Goal: Task Accomplishment & Management: Manage account settings

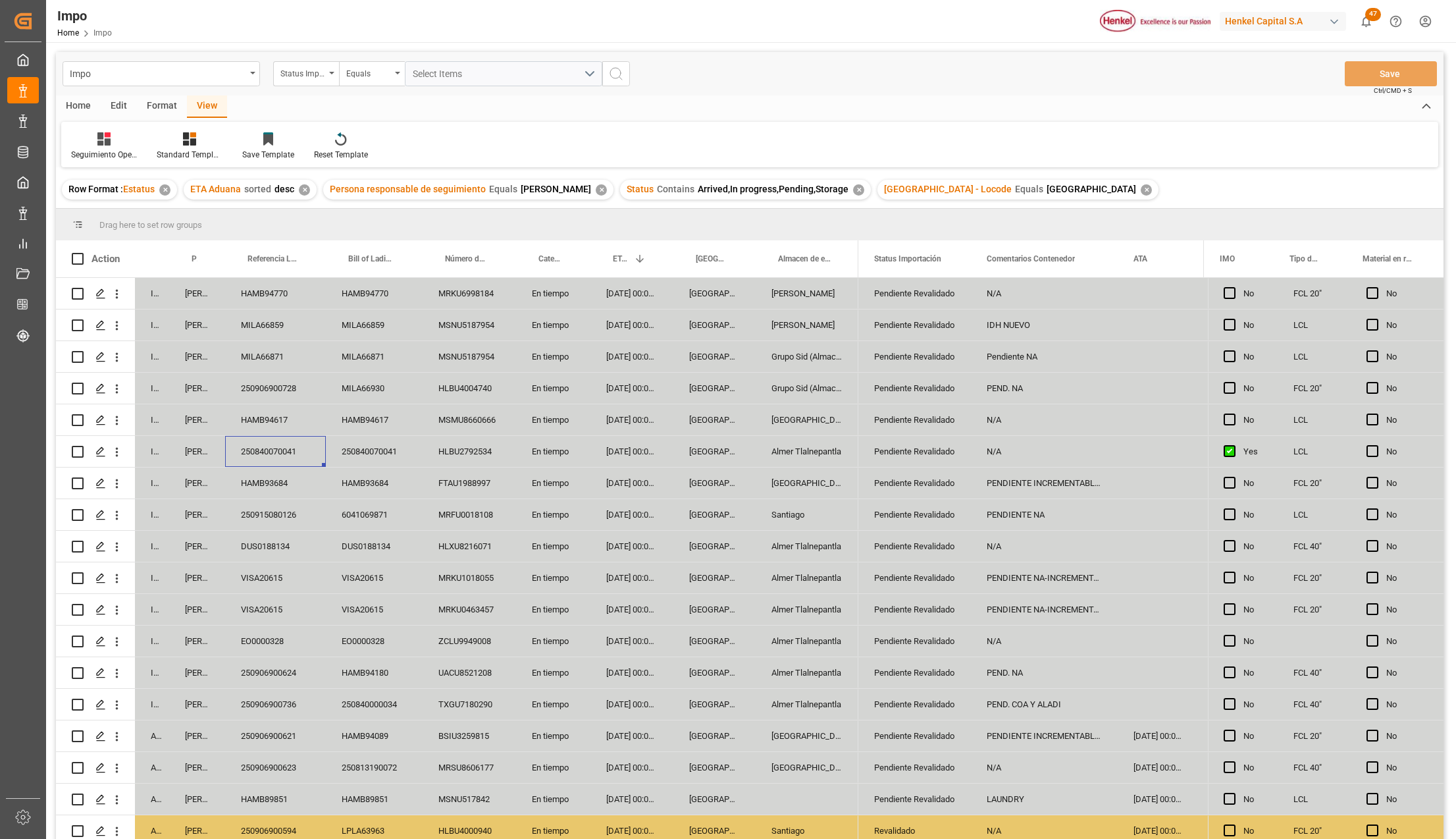
drag, startPoint x: 0, startPoint y: 0, endPoint x: 365, endPoint y: 486, distance: 607.8
click at [363, 472] on div "HAMB93684" at bounding box center [374, 483] width 97 height 31
click at [375, 366] on div "MILA66871" at bounding box center [374, 356] width 97 height 31
click at [446, 366] on div "MSNU5187954" at bounding box center [469, 356] width 94 height 31
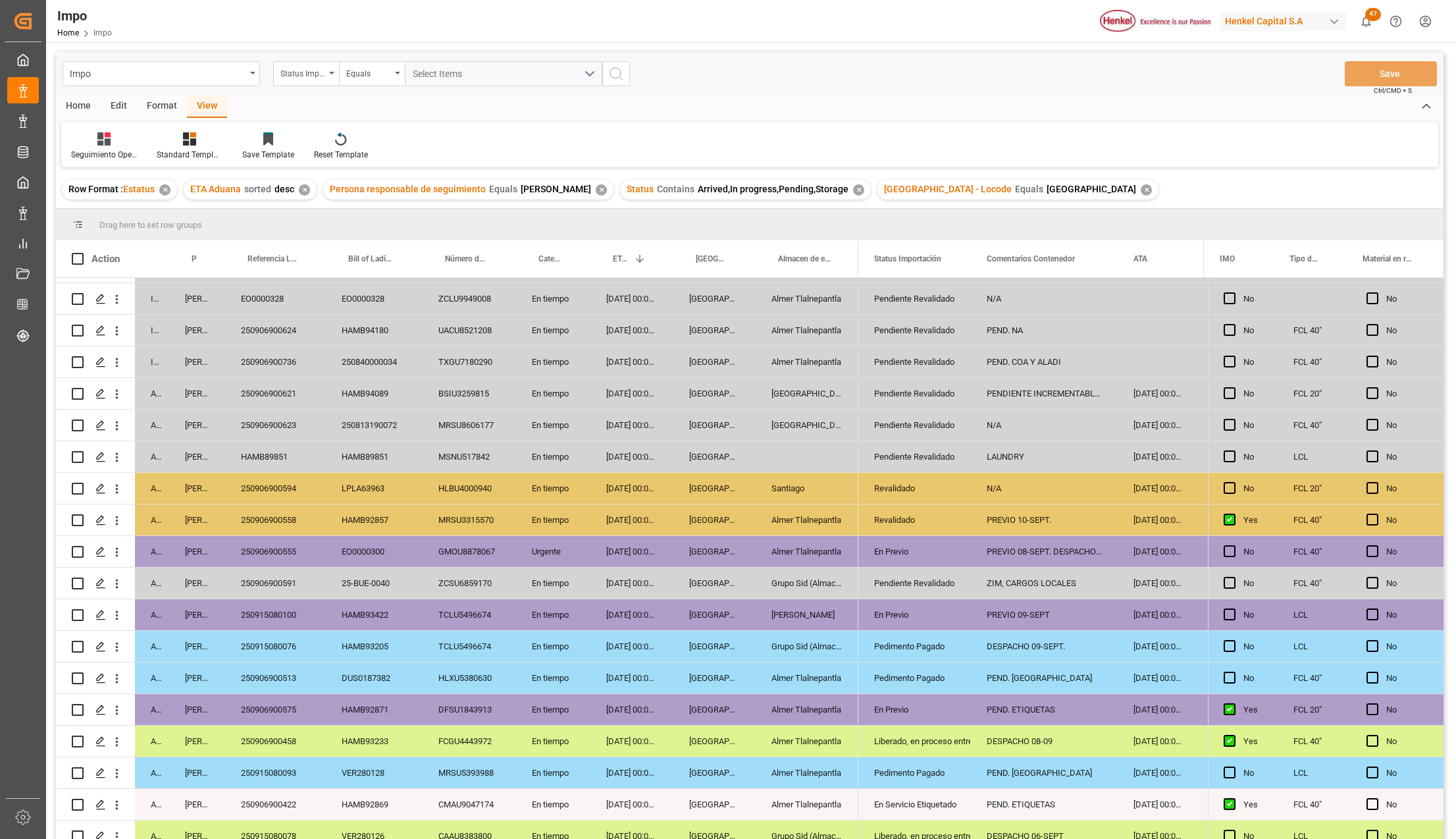
scroll to position [351, 0]
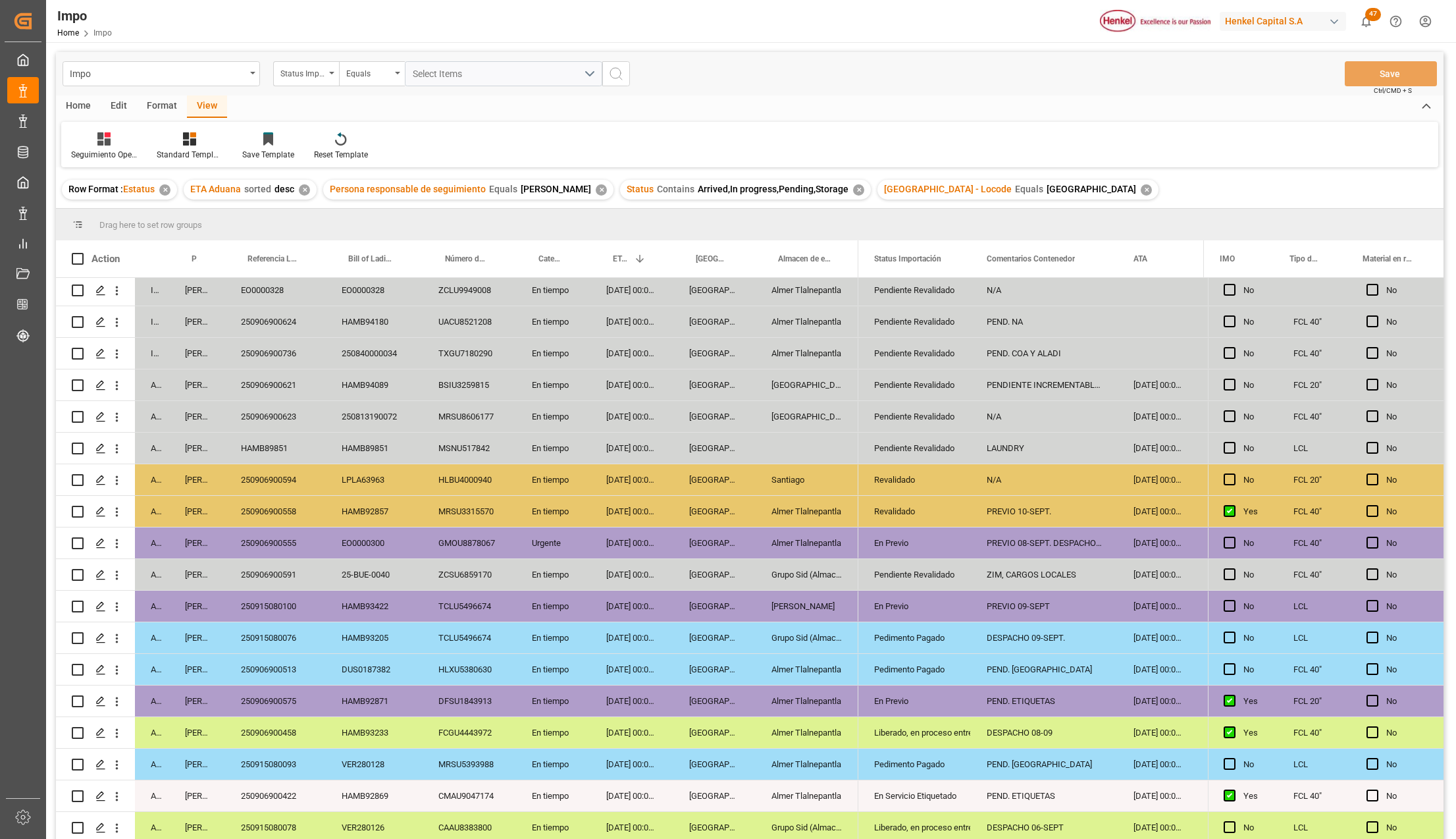
click at [253, 457] on div "HAMB89851" at bounding box center [275, 448] width 101 height 31
click at [260, 459] on input "HAMB89851" at bounding box center [275, 455] width 80 height 25
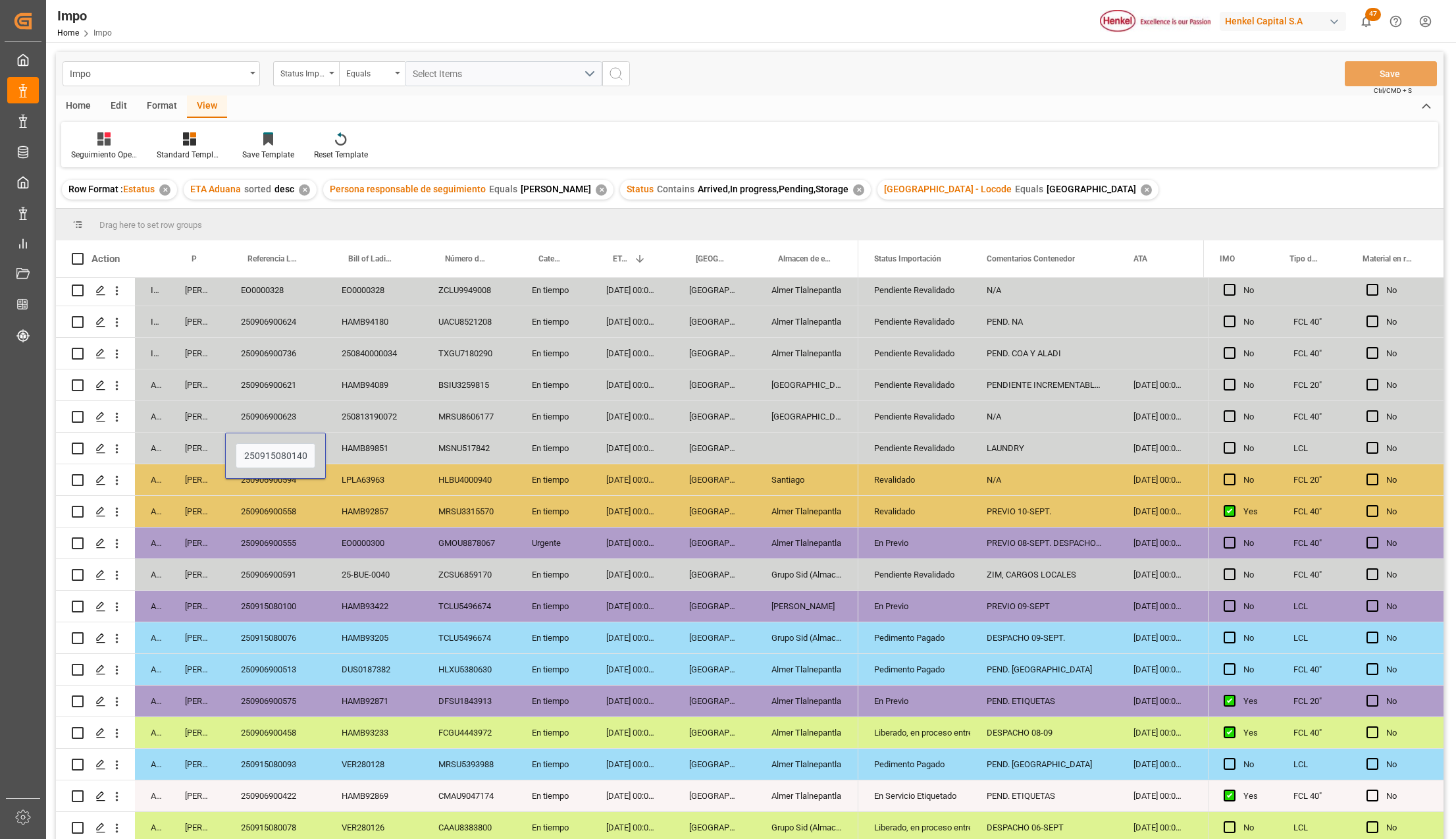
click at [282, 455] on input "HAM250915080140B89851" at bounding box center [275, 455] width 80 height 25
type input "250915080140"
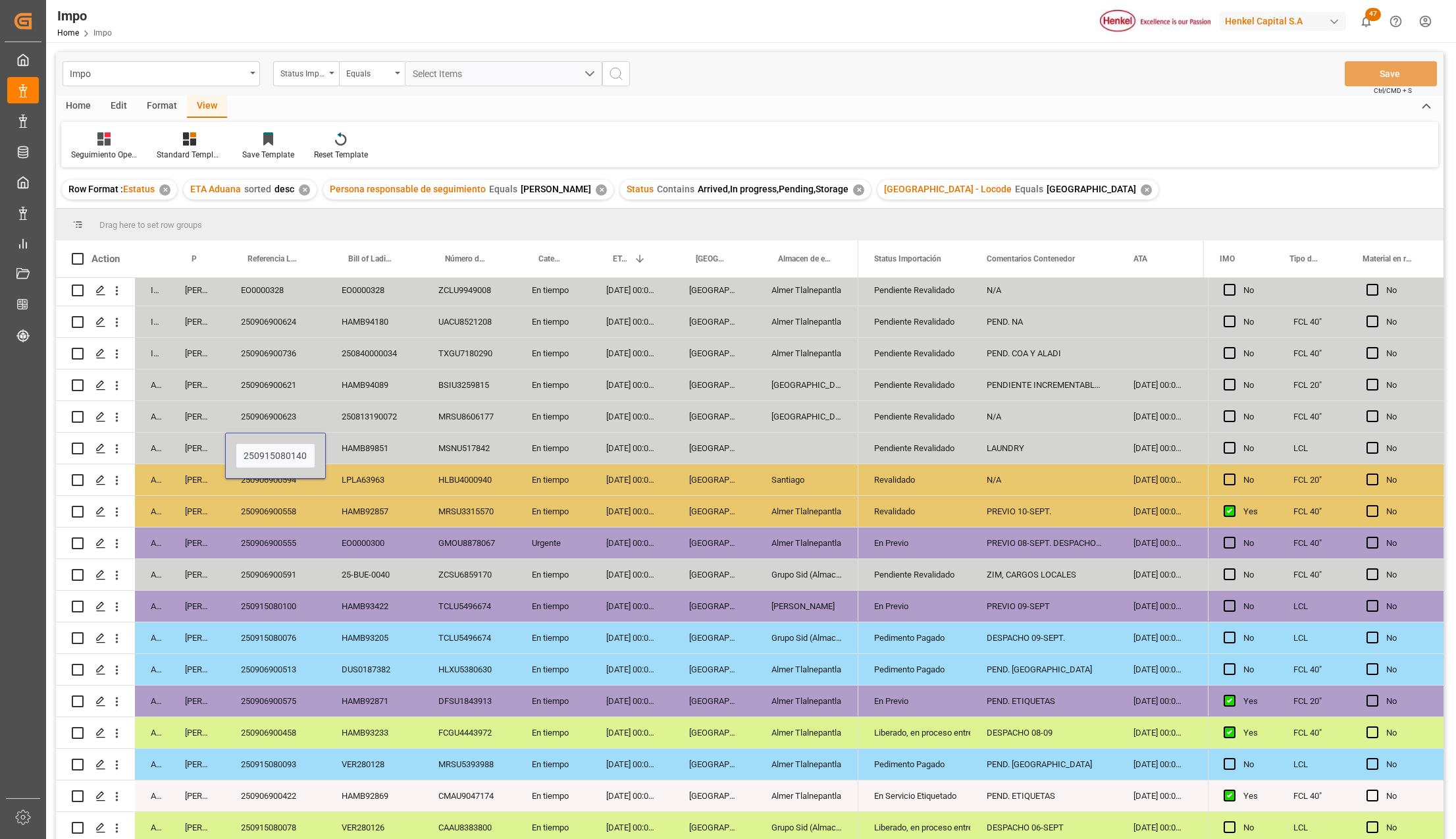
click at [572, 608] on div "En tiempo" at bounding box center [553, 606] width 74 height 31
click at [797, 504] on div "Almer Tlalnepantla" at bounding box center [807, 512] width 103 height 31
click at [798, 440] on div "Press SPACE to select this row." at bounding box center [807, 448] width 103 height 31
click at [1376, 83] on button "Save" at bounding box center [1391, 74] width 92 height 25
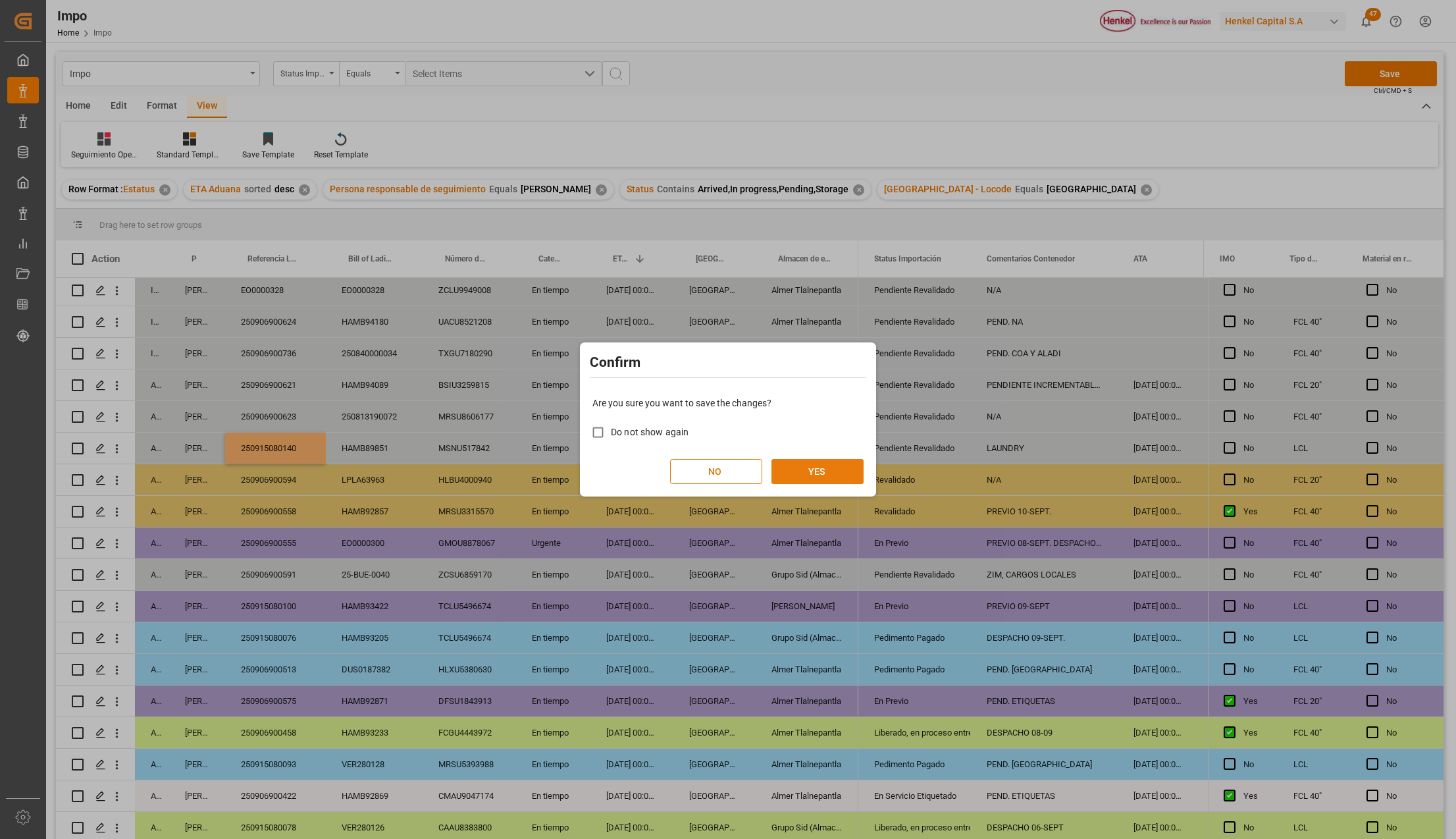
click at [809, 462] on button "YES" at bounding box center [818, 472] width 92 height 25
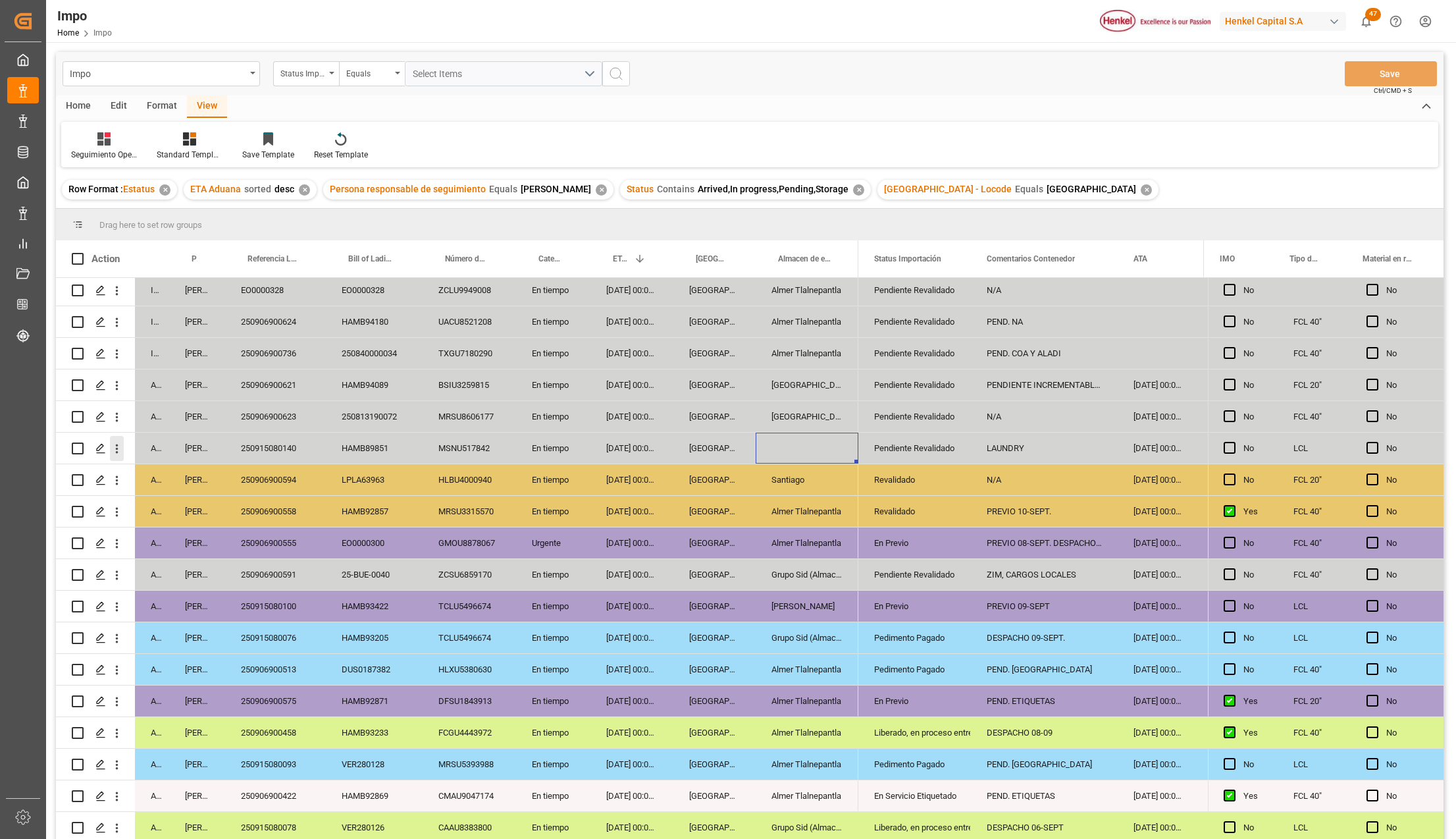
click at [116, 451] on icon "open menu" at bounding box center [117, 449] width 2 height 9
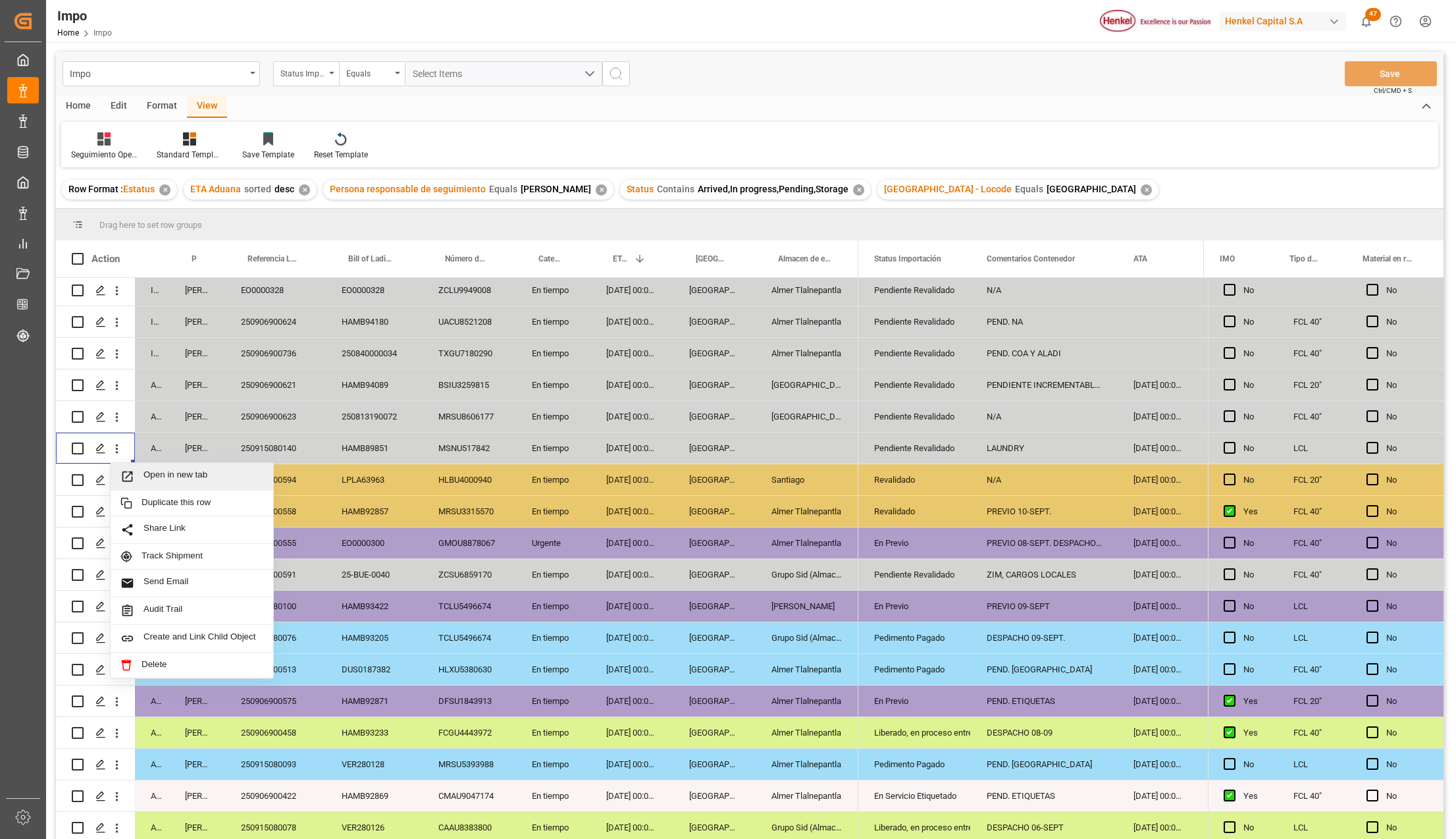
click at [128, 475] on icon "Press SPACE to select this row." at bounding box center [128, 476] width 14 height 14
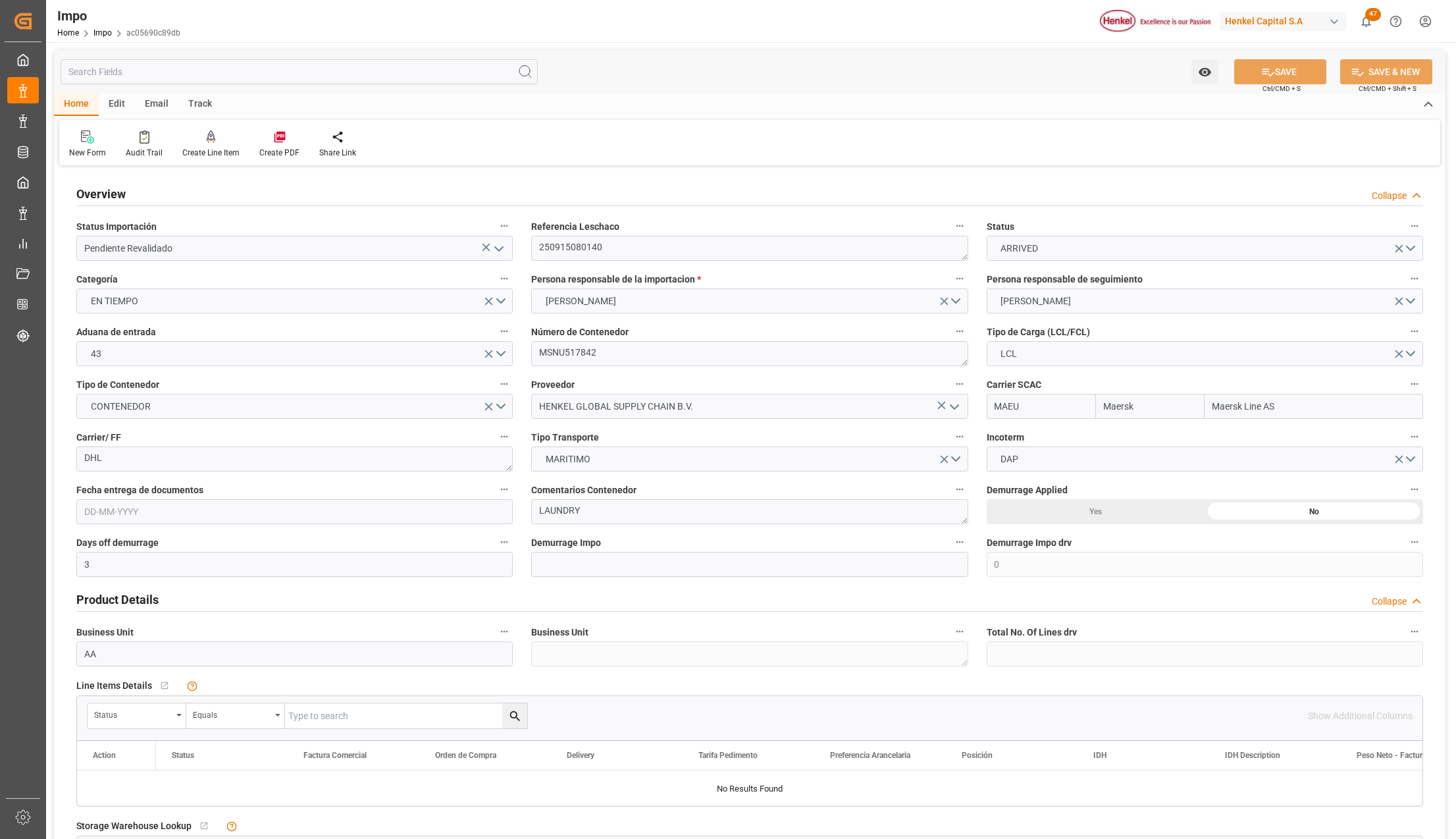
type input "Maersk"
type input "Maersk Line AS"
type input "3"
type input "0"
type input "1.4"
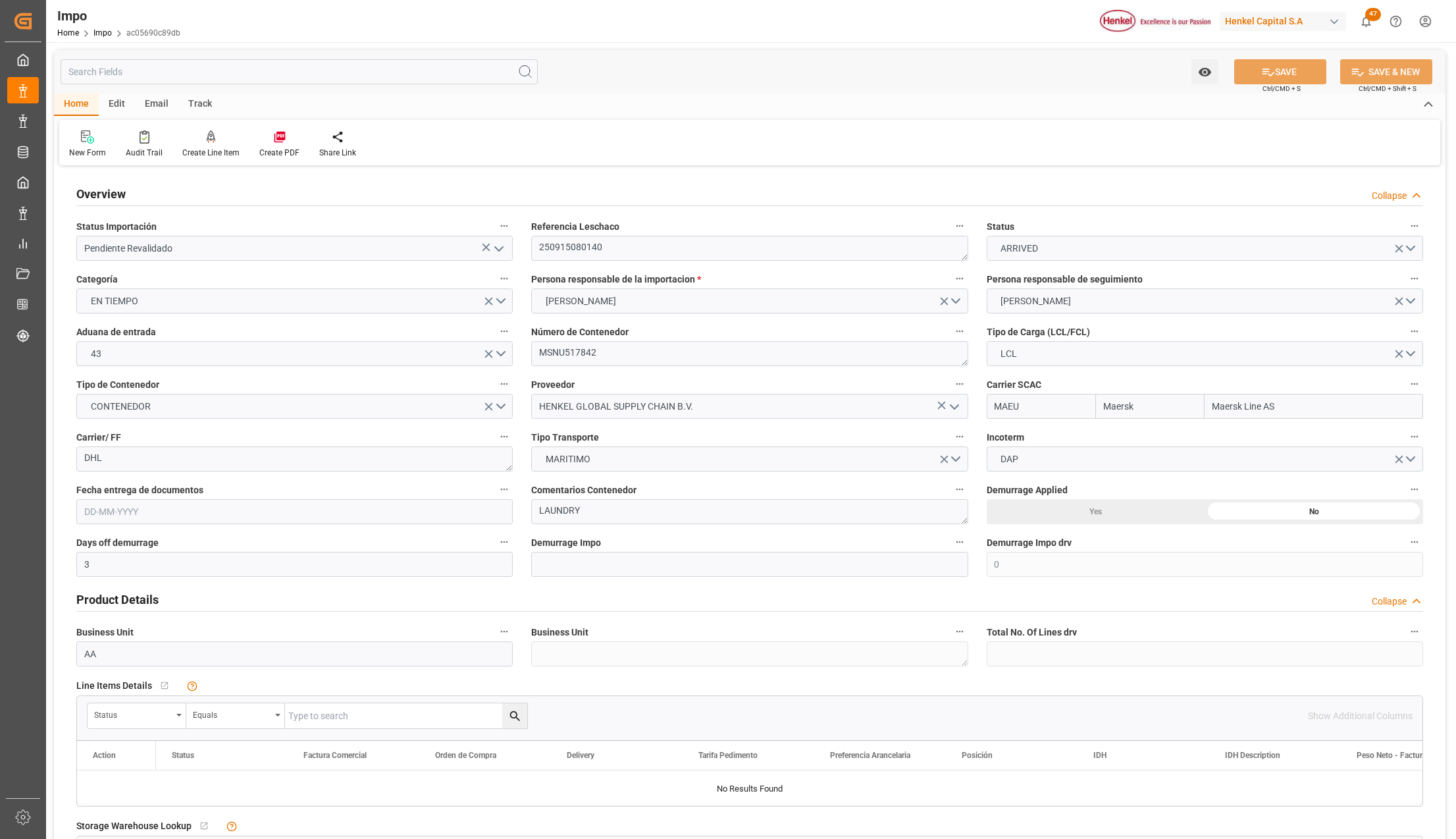
type input "08-09-2025"
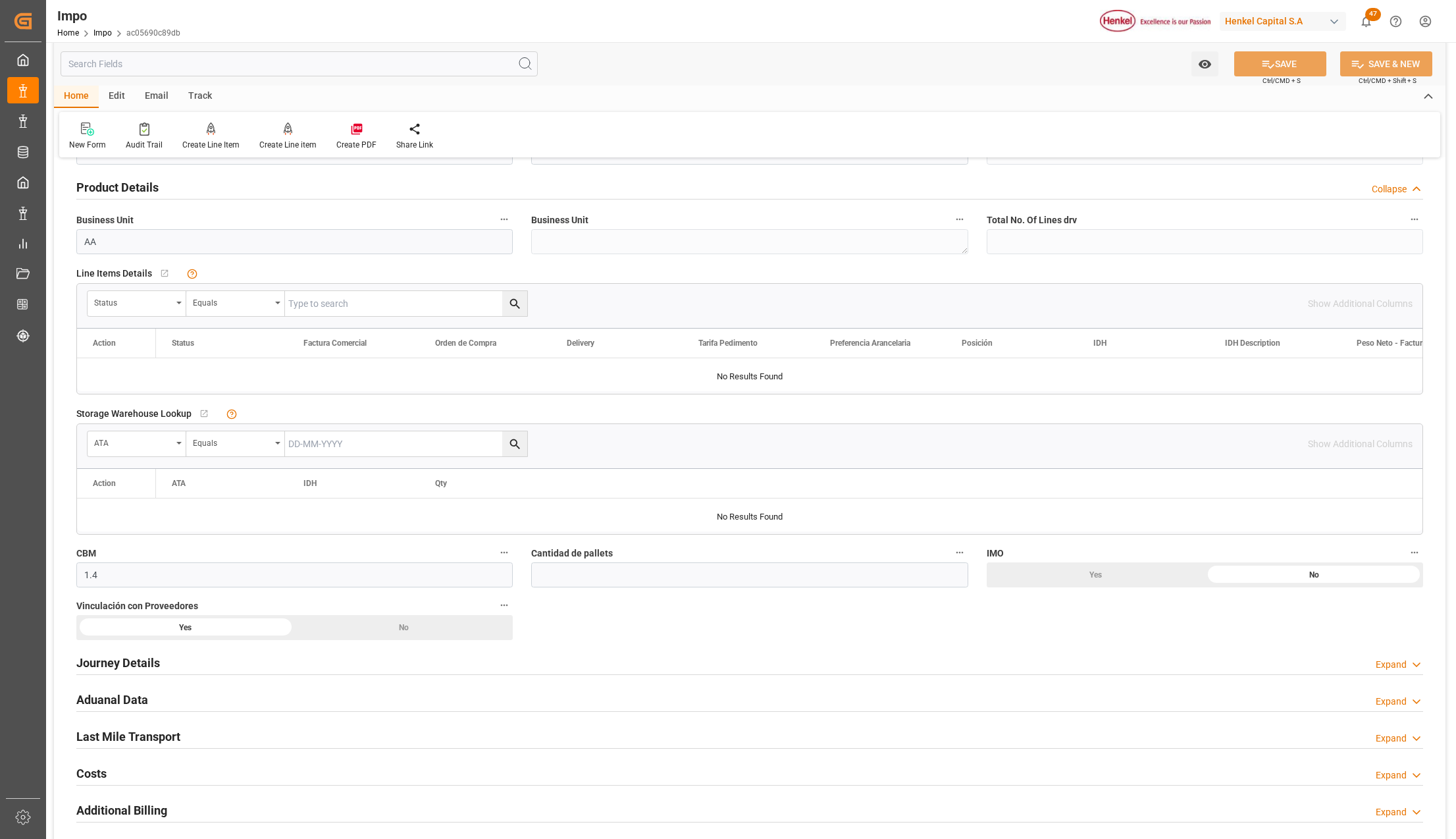
scroll to position [438, 0]
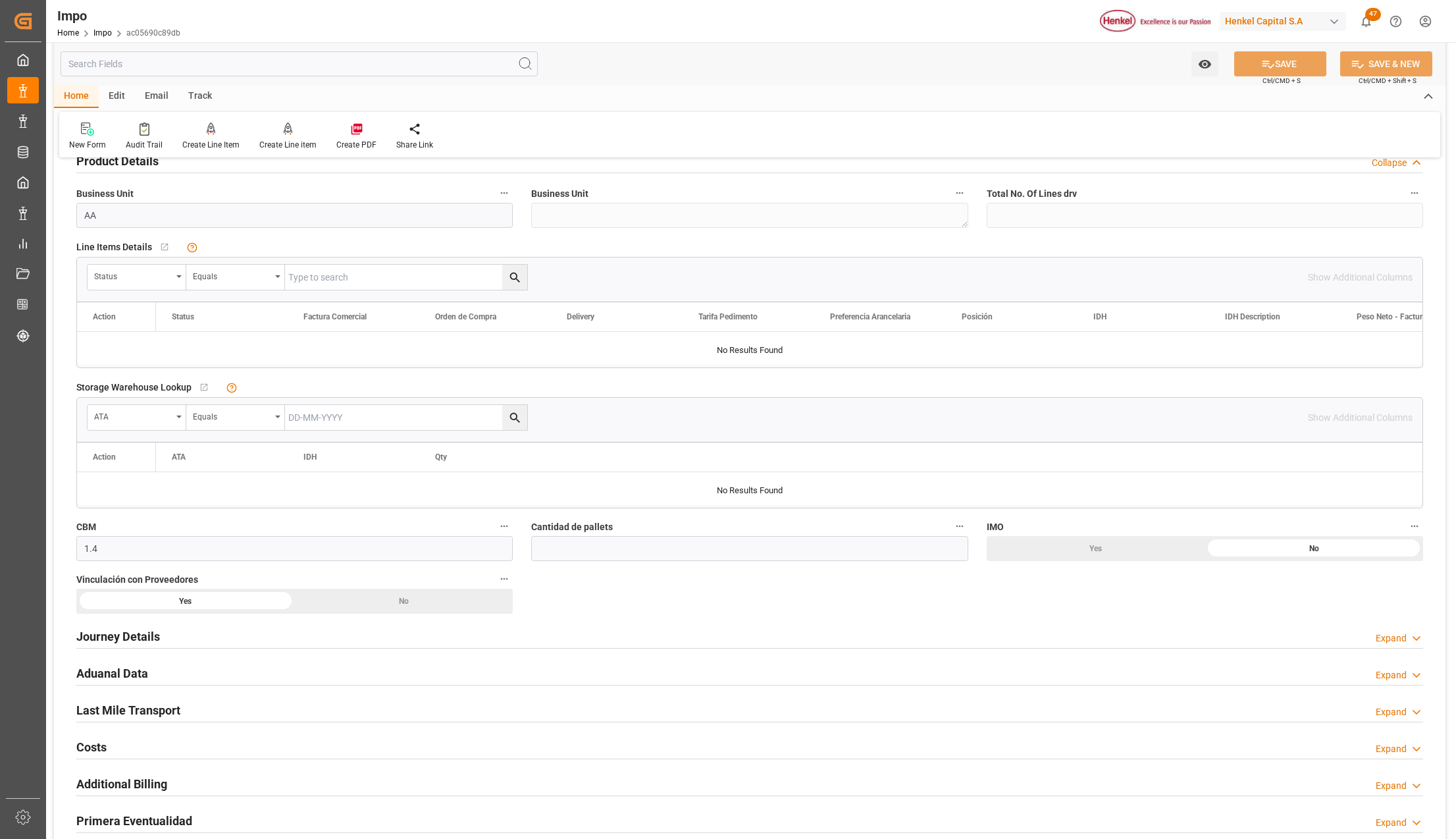
drag, startPoint x: 132, startPoint y: 633, endPoint x: 638, endPoint y: 743, distance: 517.8
click at [132, 632] on h2 "Journey Details" at bounding box center [118, 636] width 83 height 18
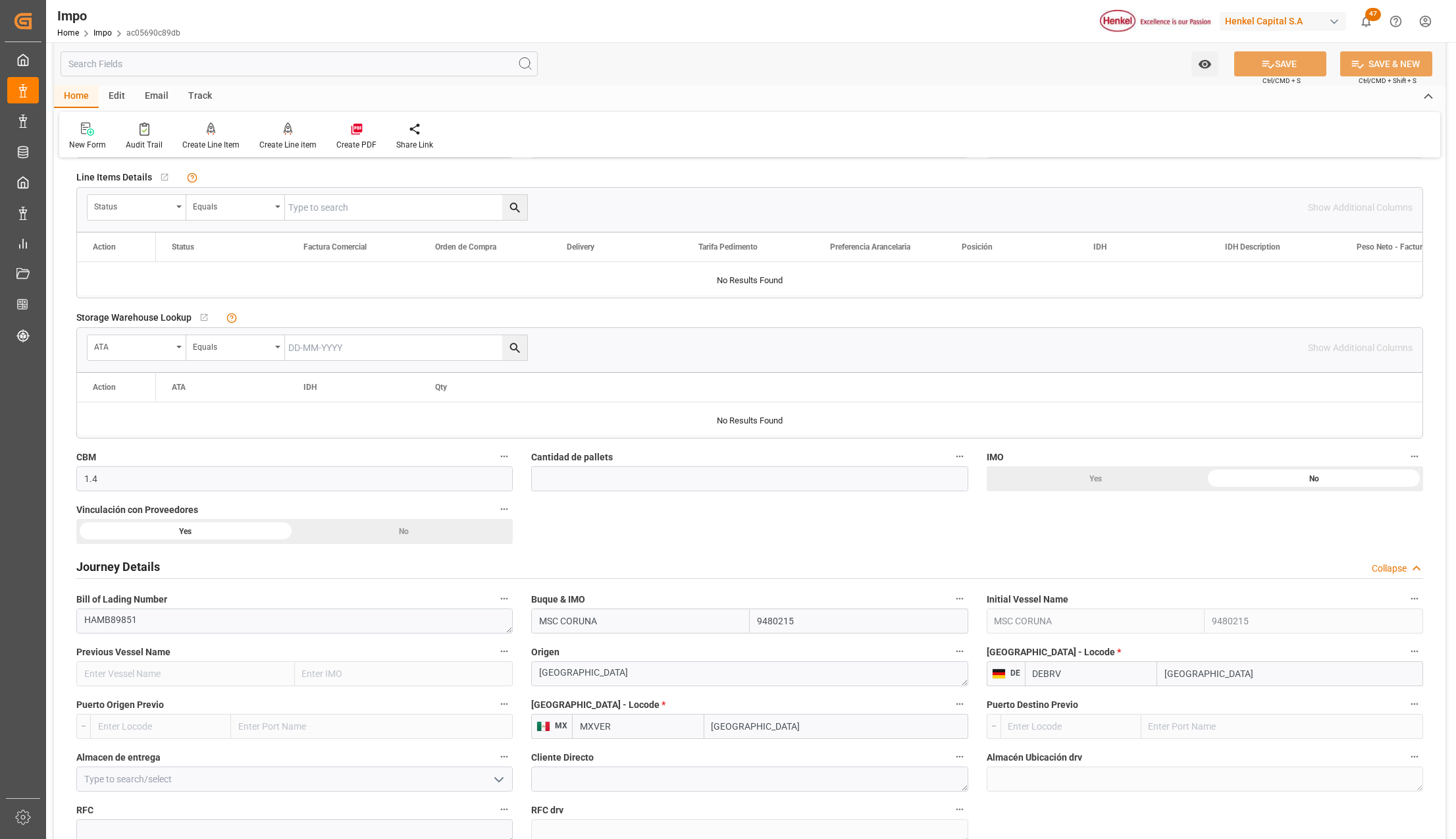
scroll to position [614, 0]
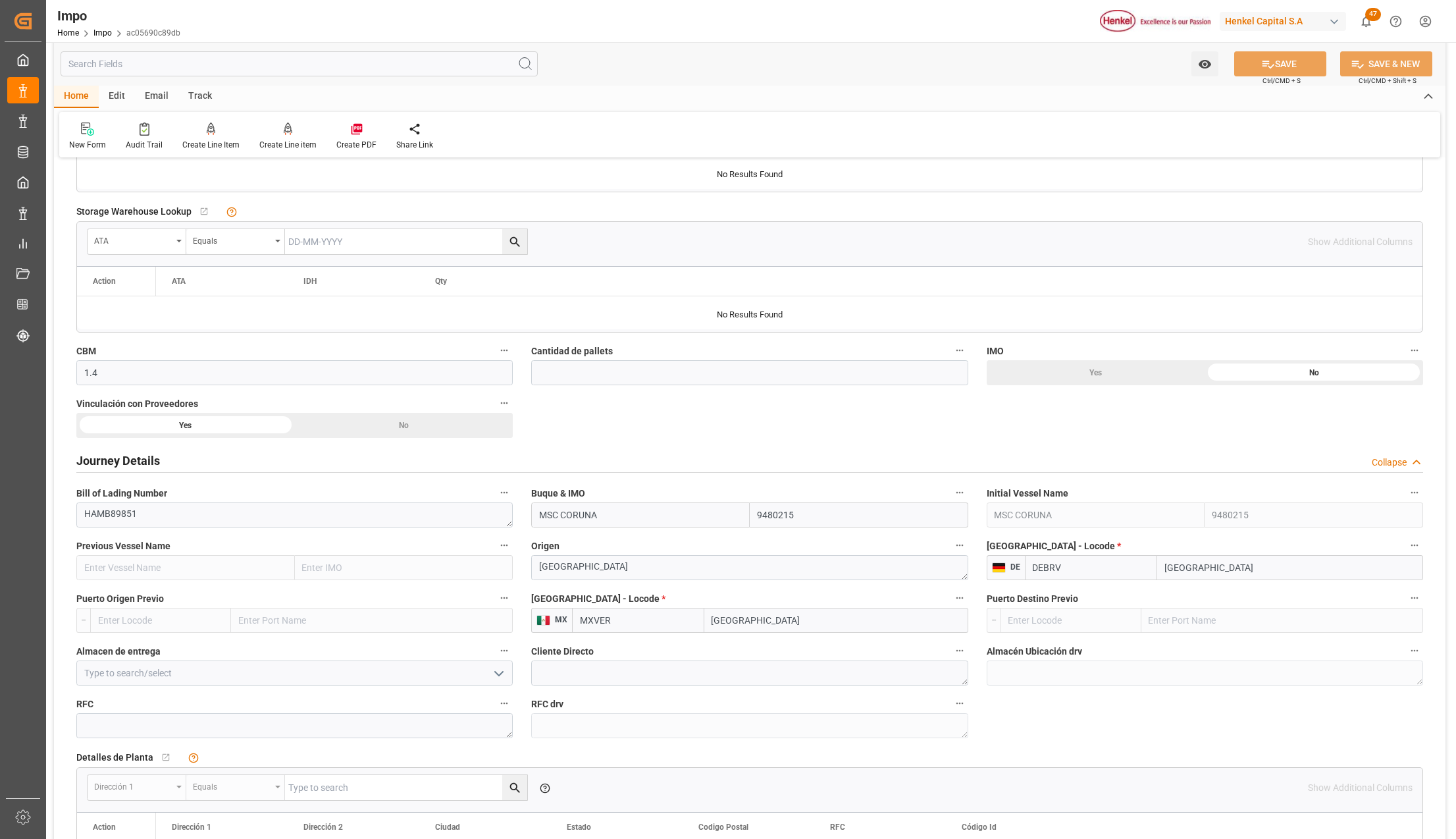
click at [500, 673] on icon "open menu" at bounding box center [499, 674] width 16 height 16
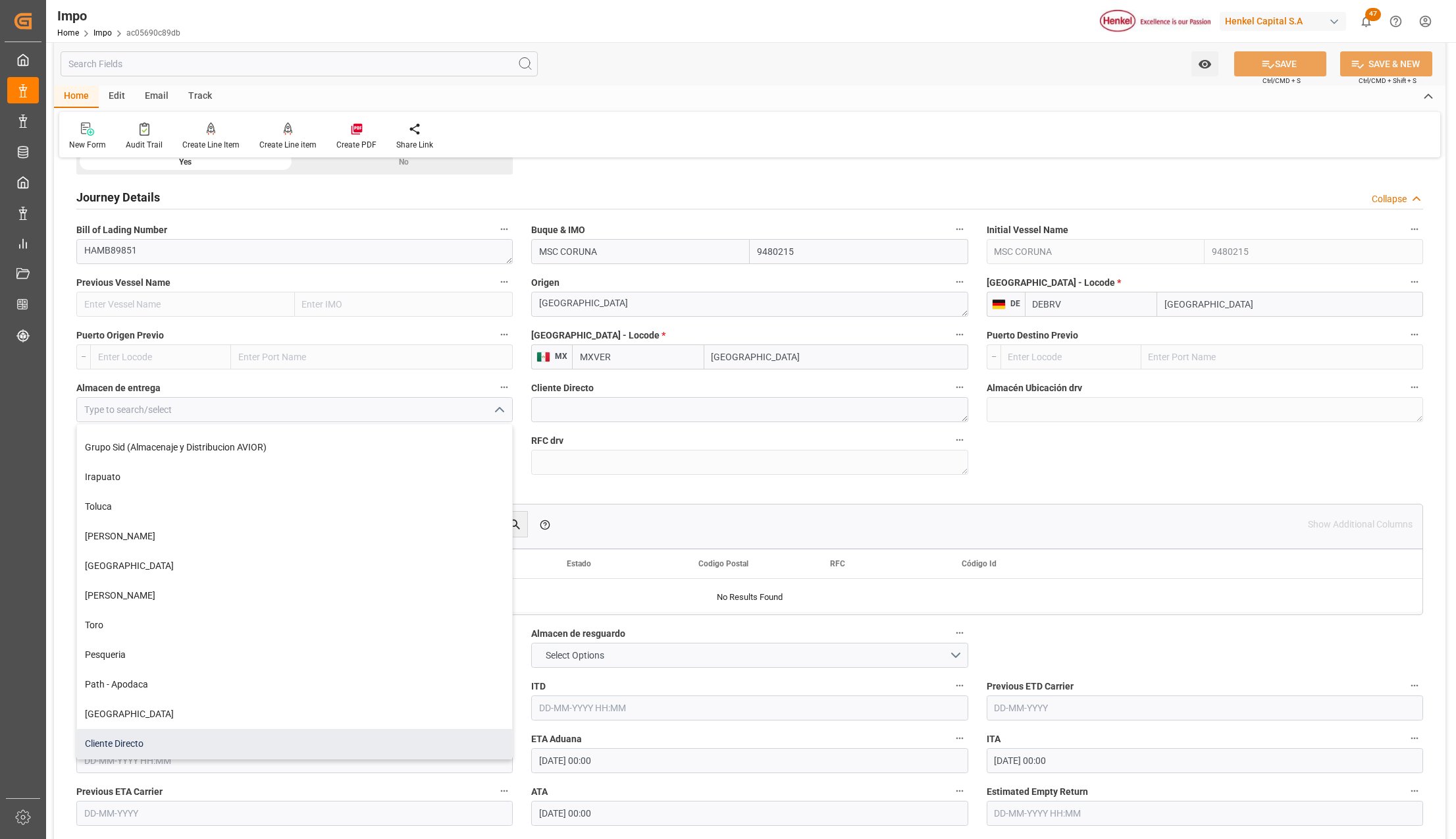
scroll to position [965, 0]
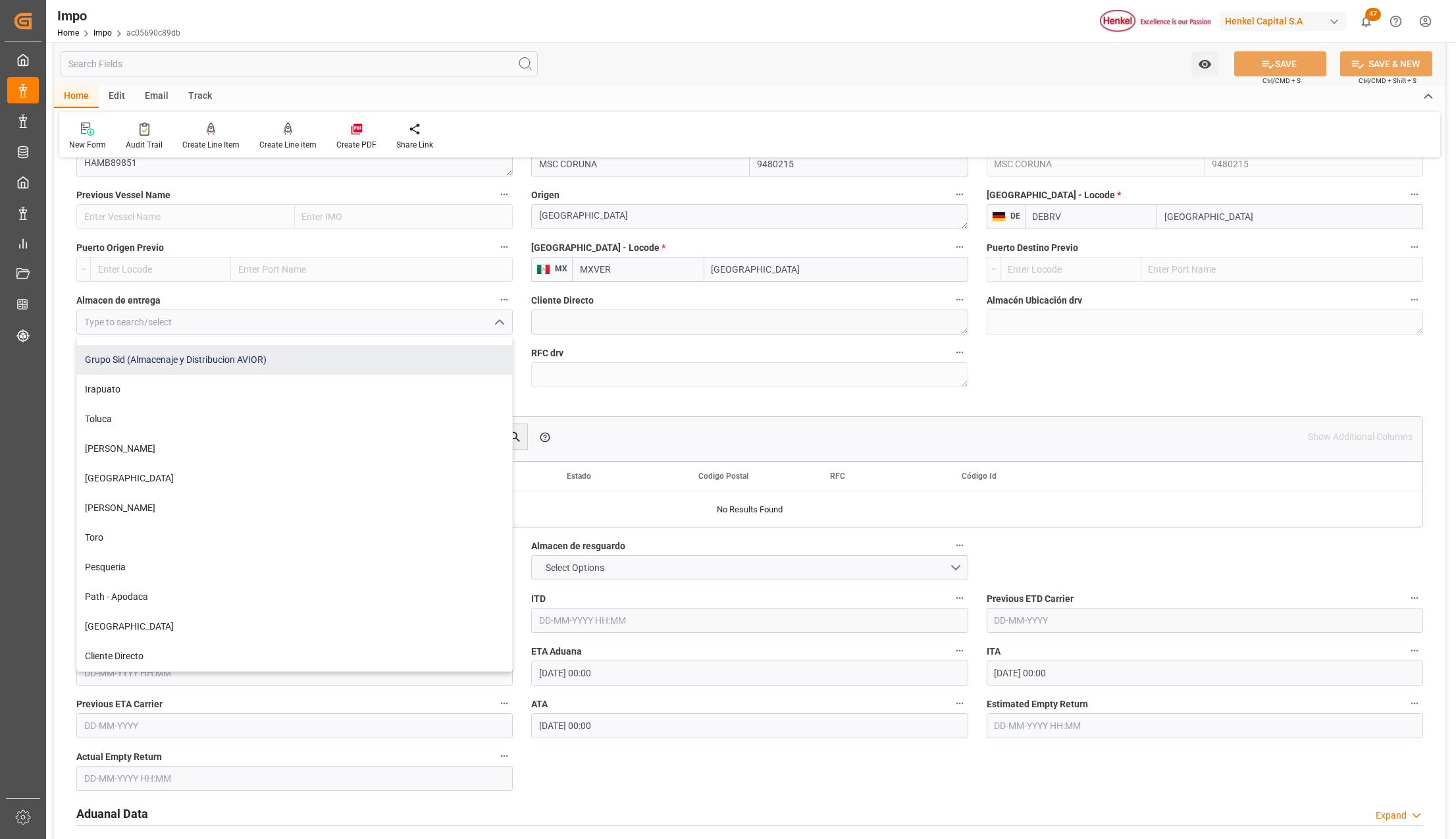
click at [182, 356] on div "Grupo Sid (Almacenaje y Distribucion AVIOR)" at bounding box center [295, 359] width 435 height 30
type input "Grupo Sid (Almacenaje y Distribucion AVIOR)"
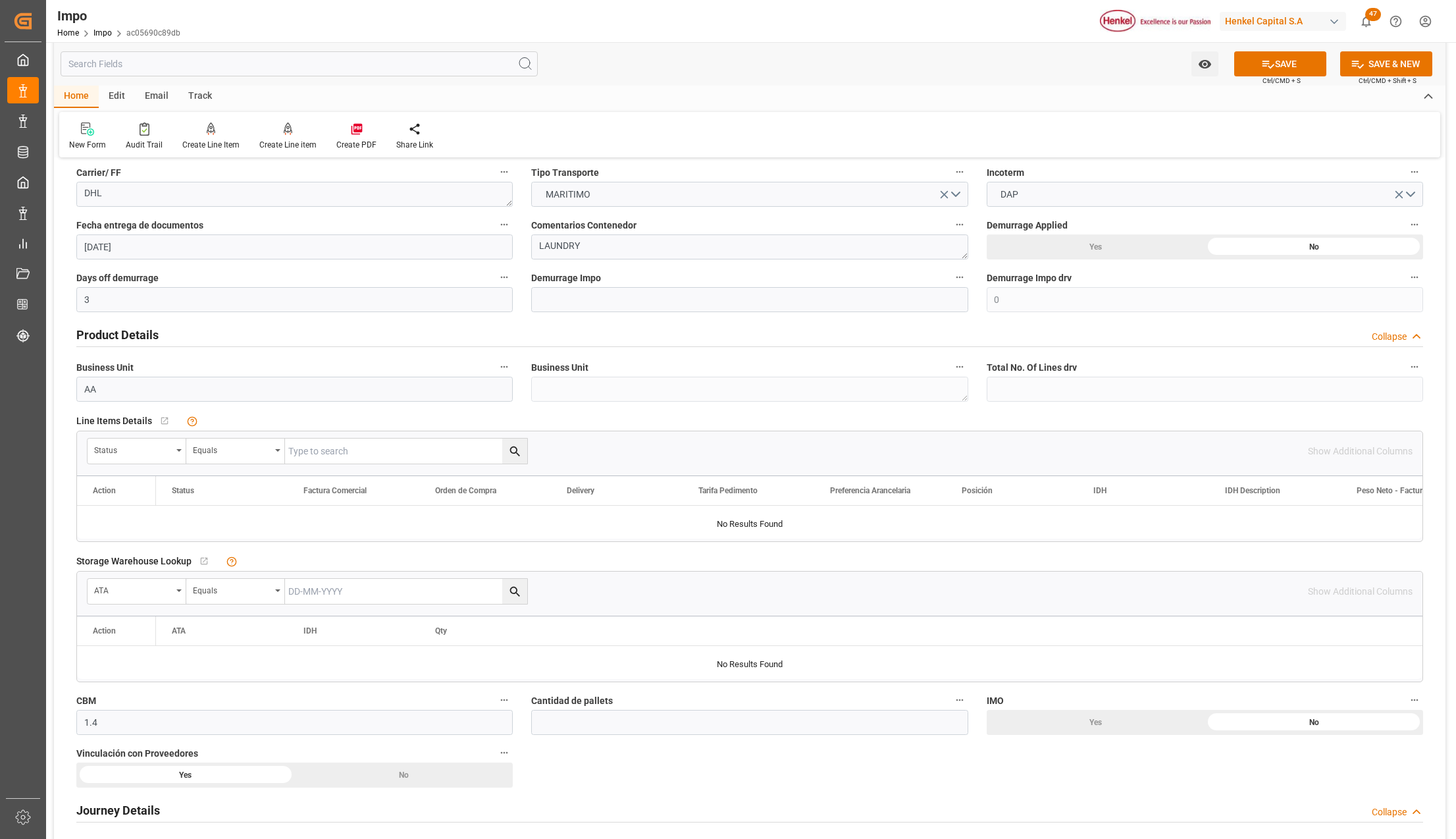
scroll to position [264, 0]
click at [574, 246] on textarea "LAUNDRY" at bounding box center [749, 248] width 436 height 25
click at [590, 254] on textarea "LAUNDRY" at bounding box center [749, 248] width 436 height 25
type textarea "LAUNDRY. MACRO CEIS TOLUCA"
click at [1294, 57] on button "SAVE" at bounding box center [1280, 64] width 92 height 25
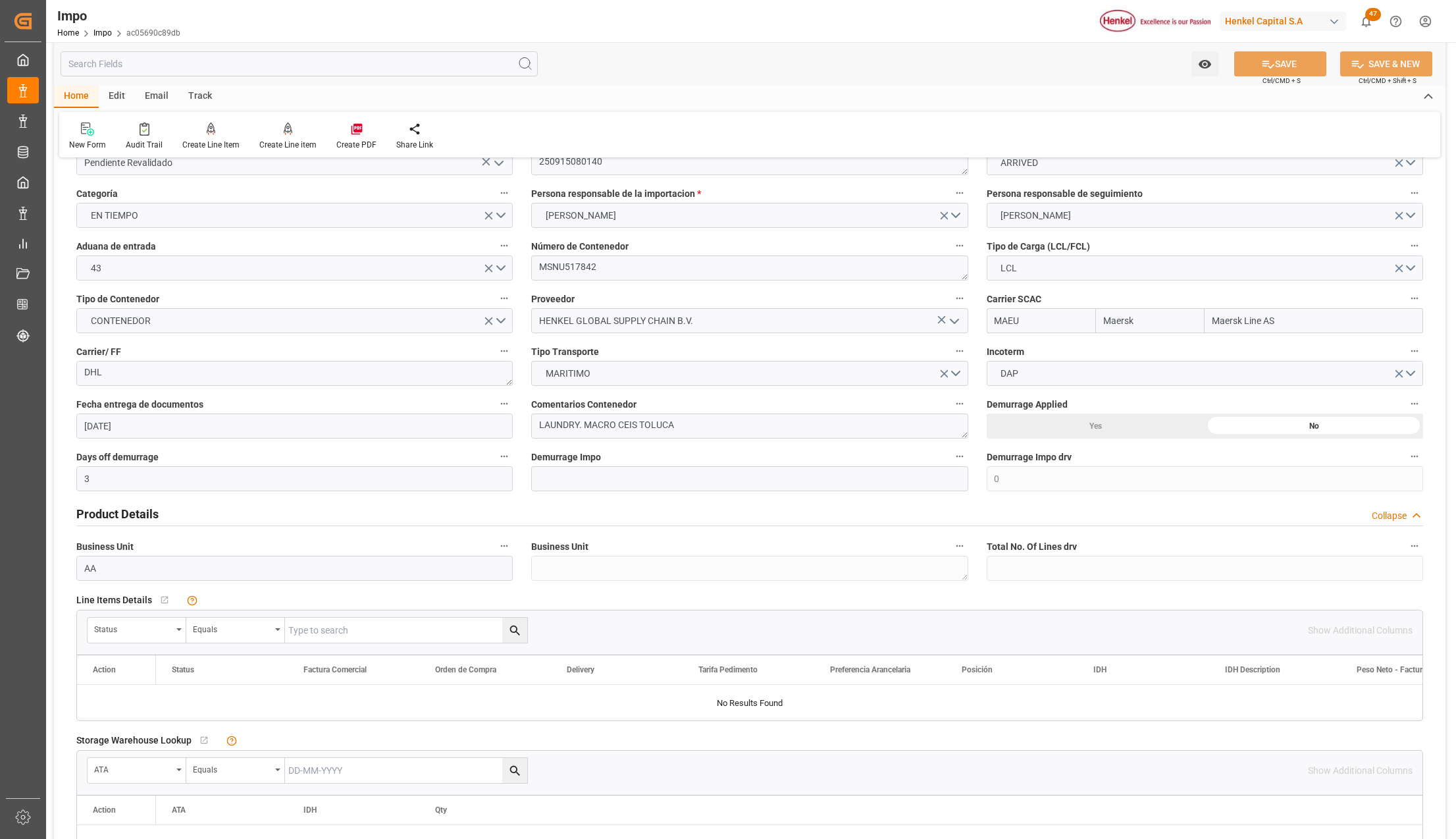
scroll to position [0, 0]
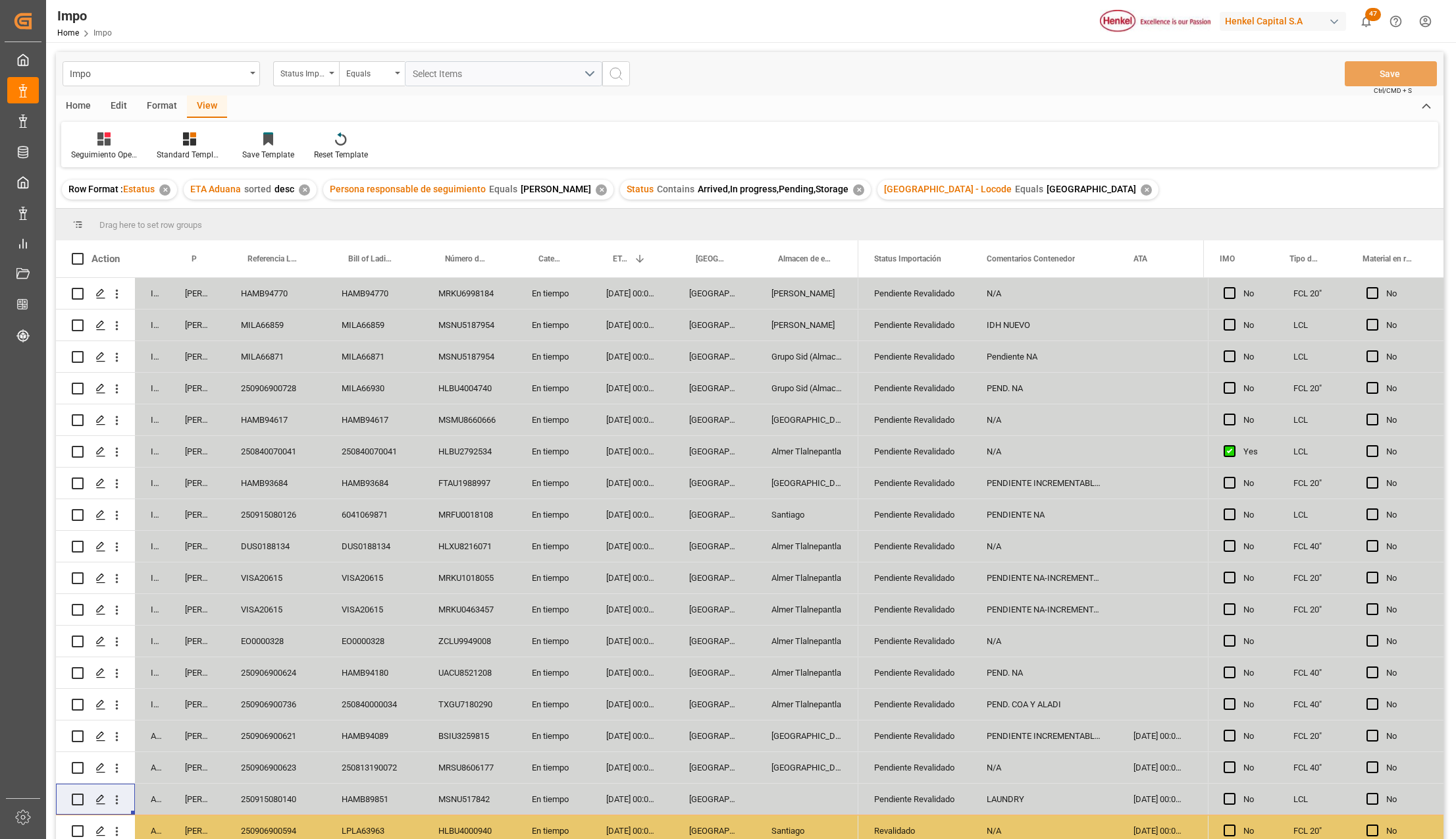
click at [273, 445] on div "250840070041" at bounding box center [275, 451] width 101 height 31
click at [279, 456] on input "250840070041" at bounding box center [275, 458] width 80 height 25
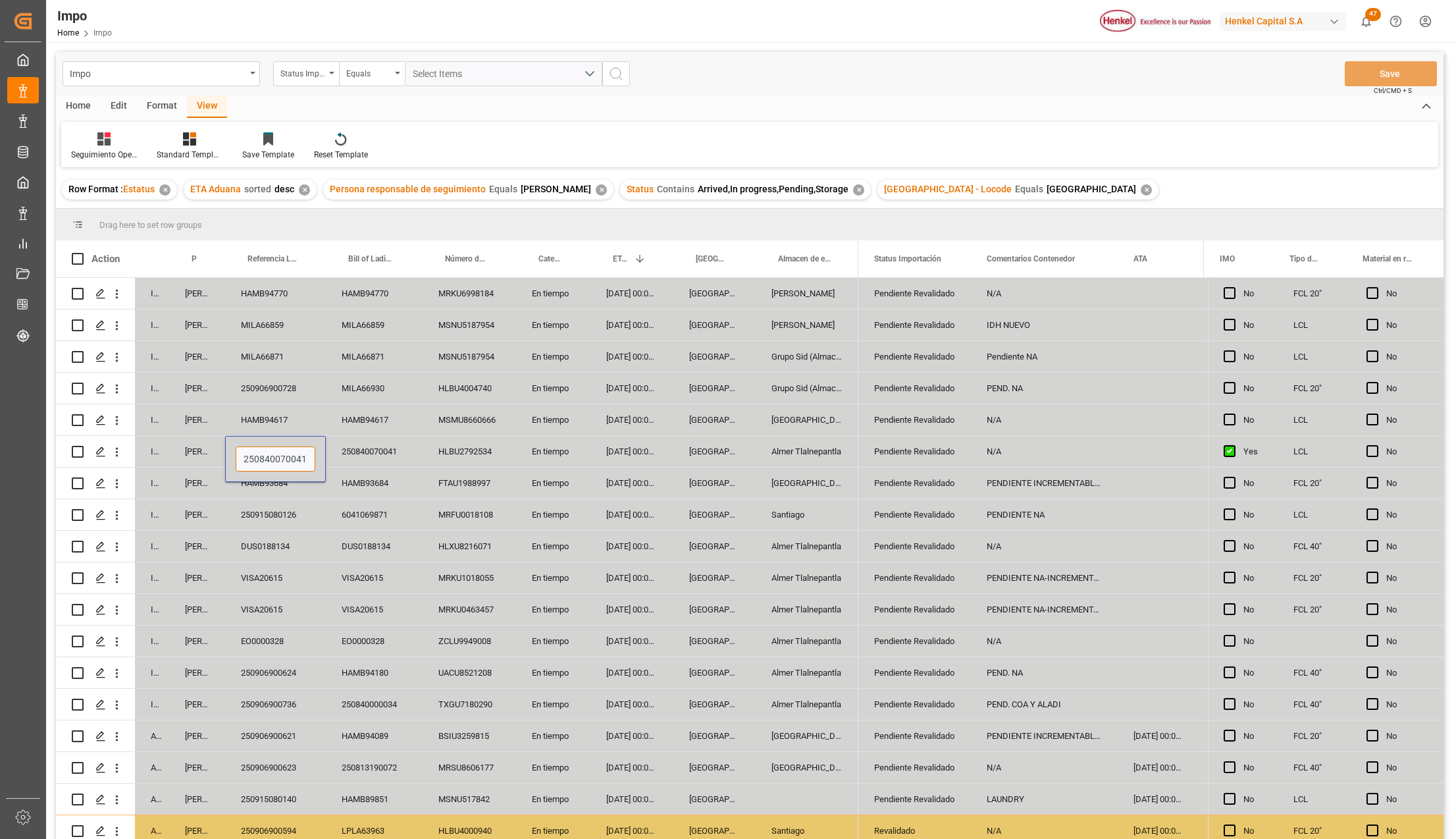
paste input "915080142"
type input "250915080142"
click at [628, 480] on div "[DATE] 00:00:00" at bounding box center [631, 483] width 83 height 31
click at [1383, 65] on button "Save" at bounding box center [1391, 74] width 92 height 25
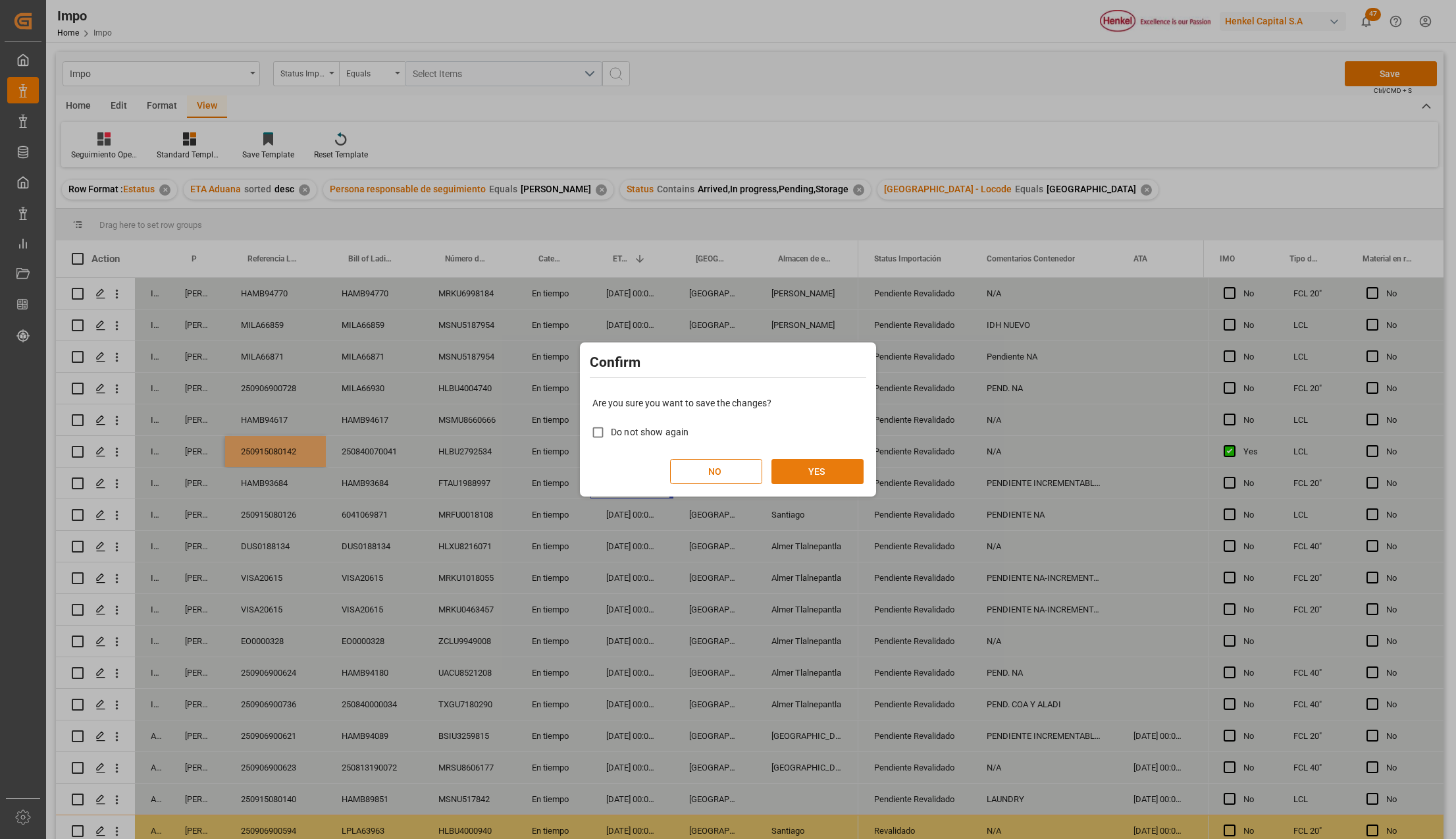
click at [795, 468] on button "YES" at bounding box center [818, 472] width 92 height 25
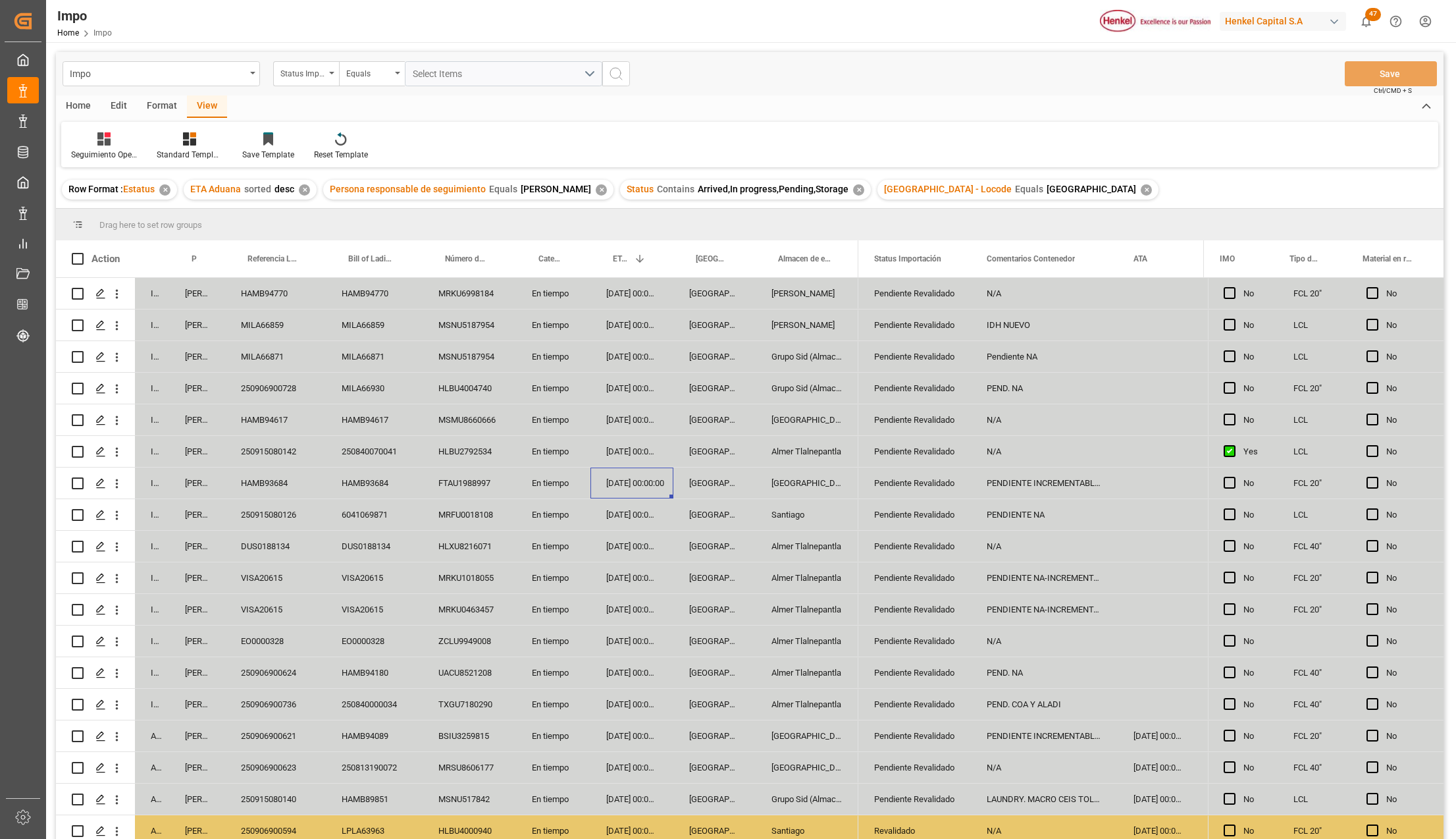
scroll to position [482, 0]
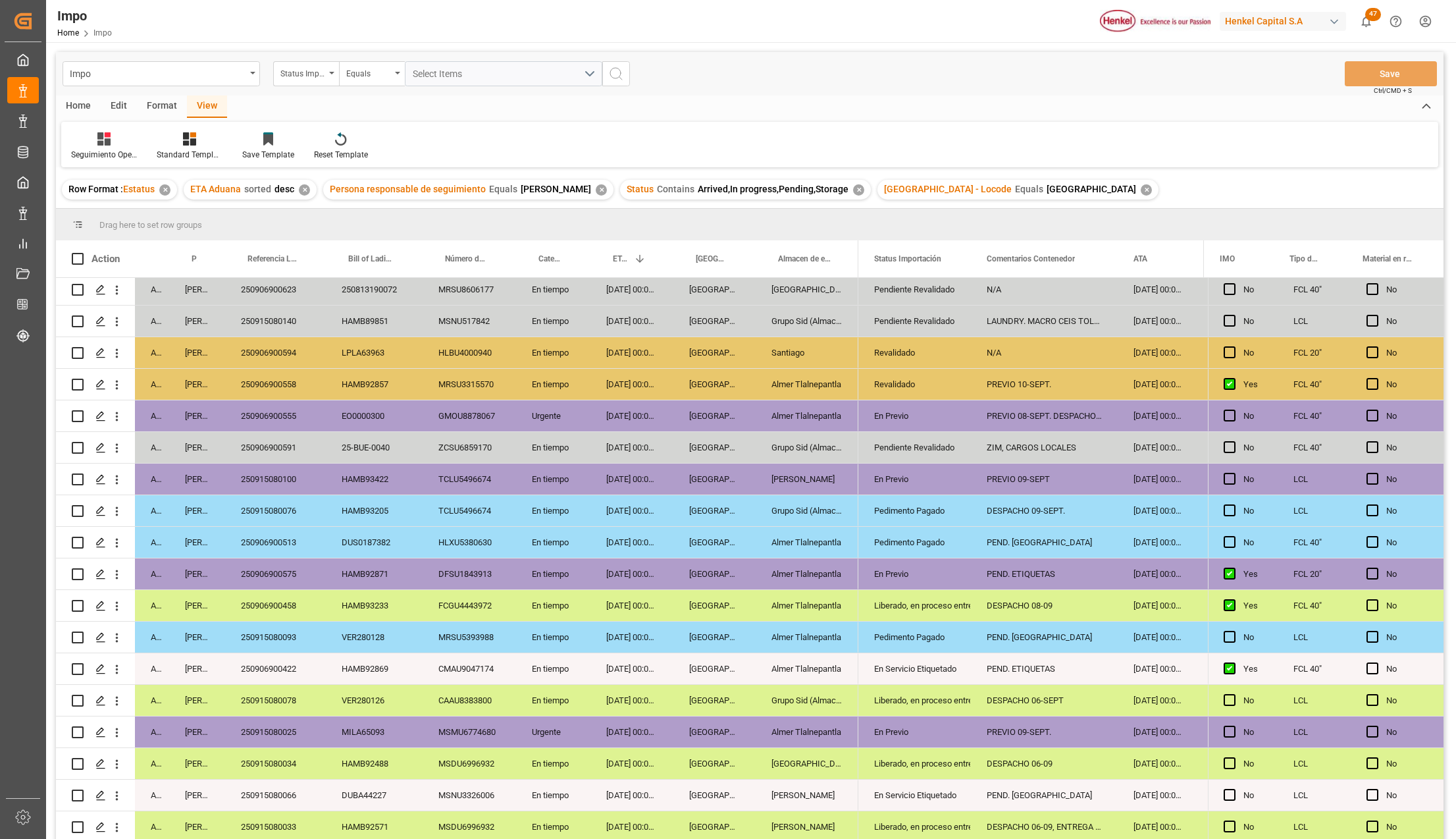
click at [467, 696] on div "CAAU8383800" at bounding box center [469, 700] width 94 height 31
click at [376, 702] on div "VER280126" at bounding box center [374, 700] width 97 height 31
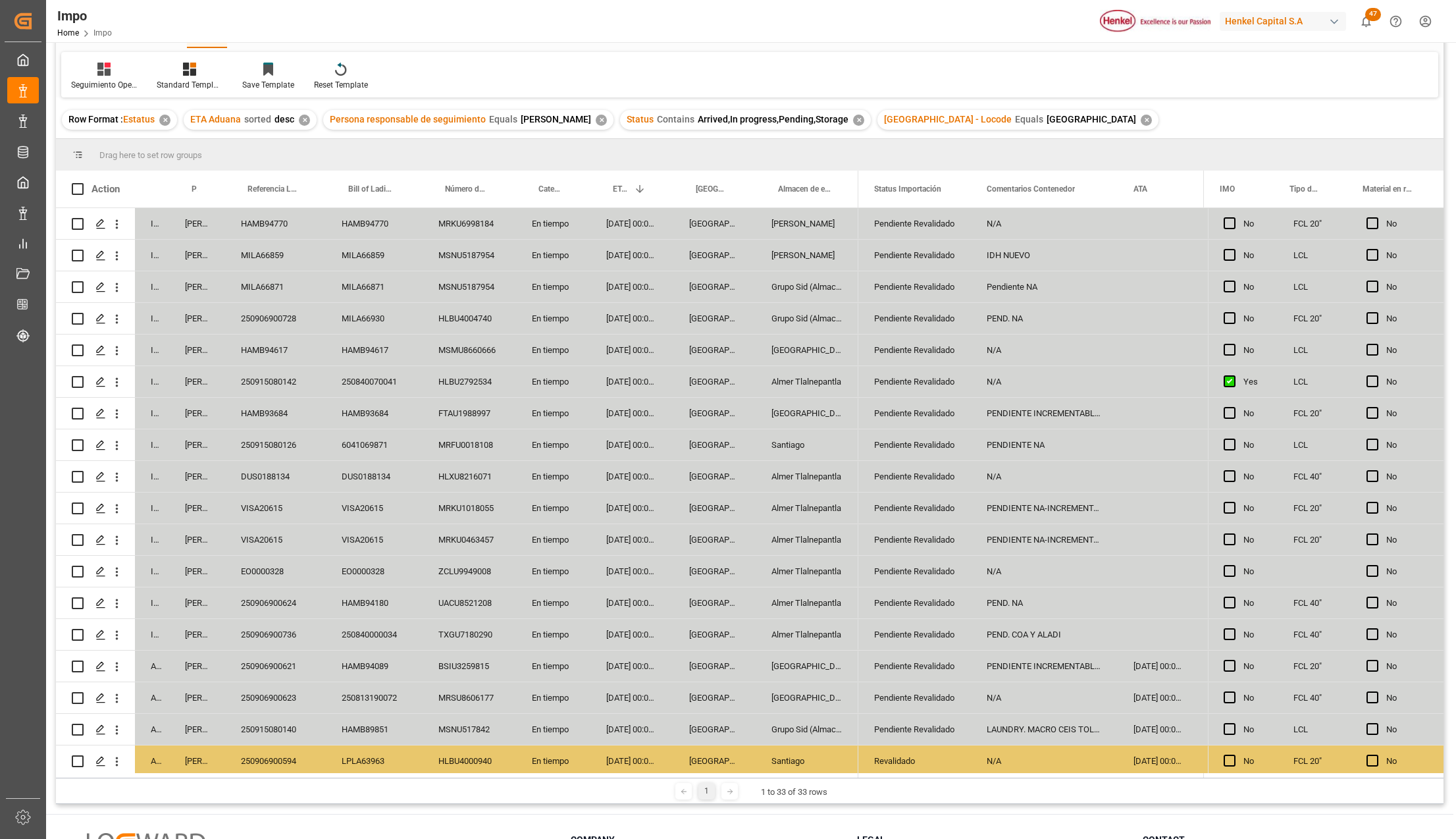
scroll to position [0, 0]
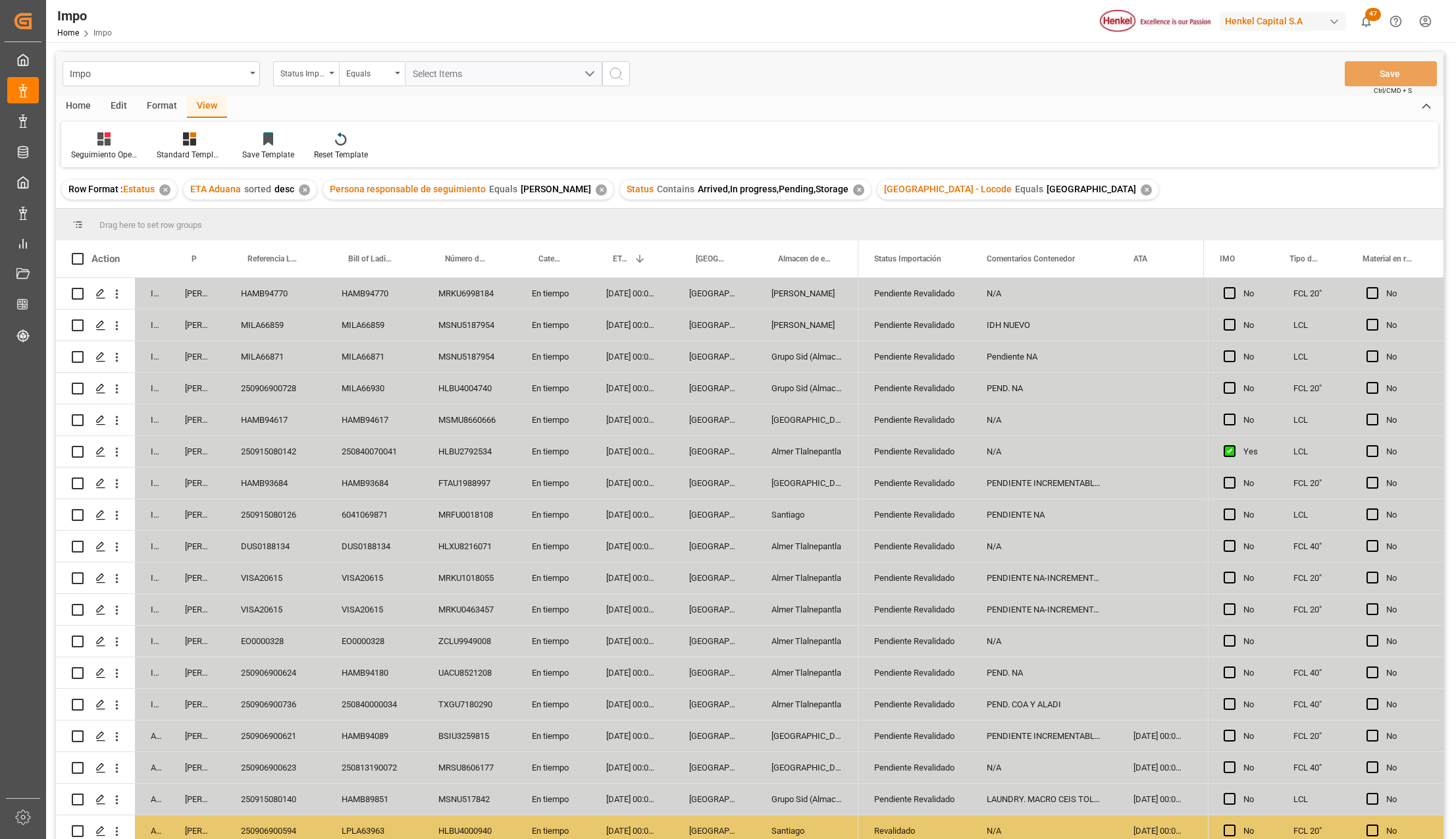
click at [168, 103] on div "Format" at bounding box center [162, 106] width 50 height 23
click at [151, 151] on div "Row Format" at bounding box center [151, 154] width 44 height 12
click at [156, 212] on div "Urgentes" at bounding box center [157, 213] width 38 height 14
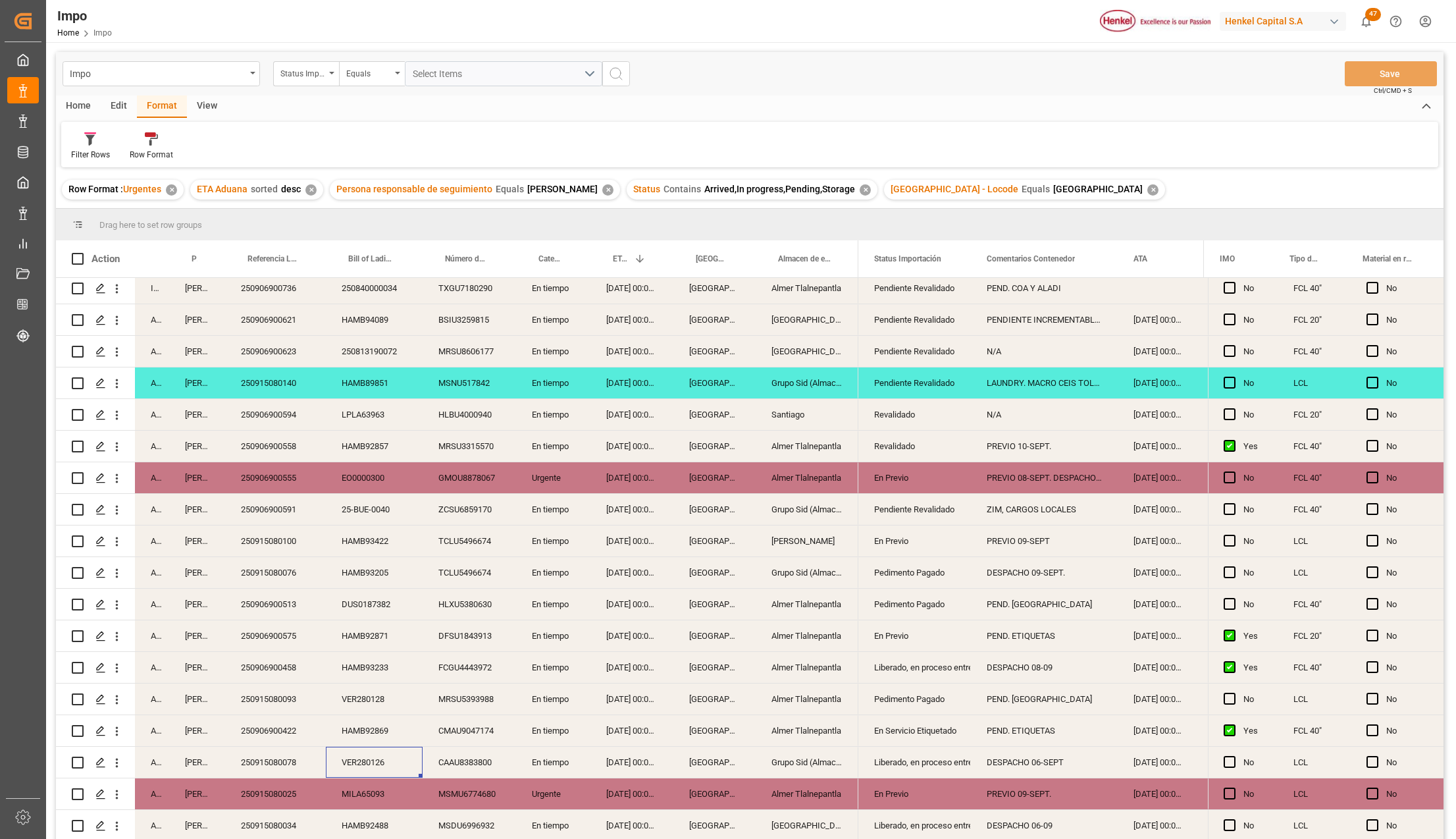
scroll to position [438, 0]
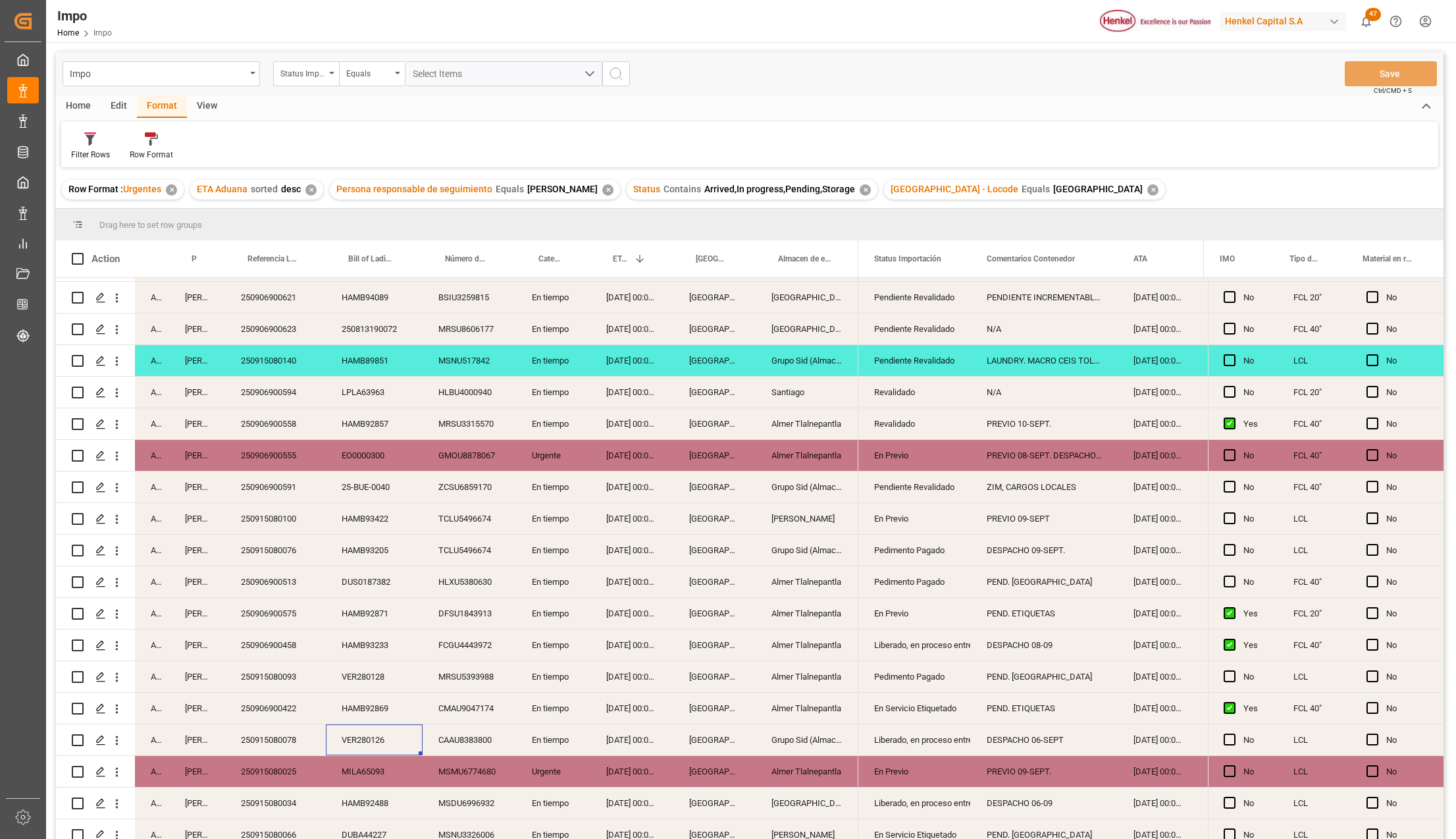
click at [1004, 361] on div "LAUNDRY. MACRO CEIS TOLUCA" at bounding box center [1044, 360] width 147 height 31
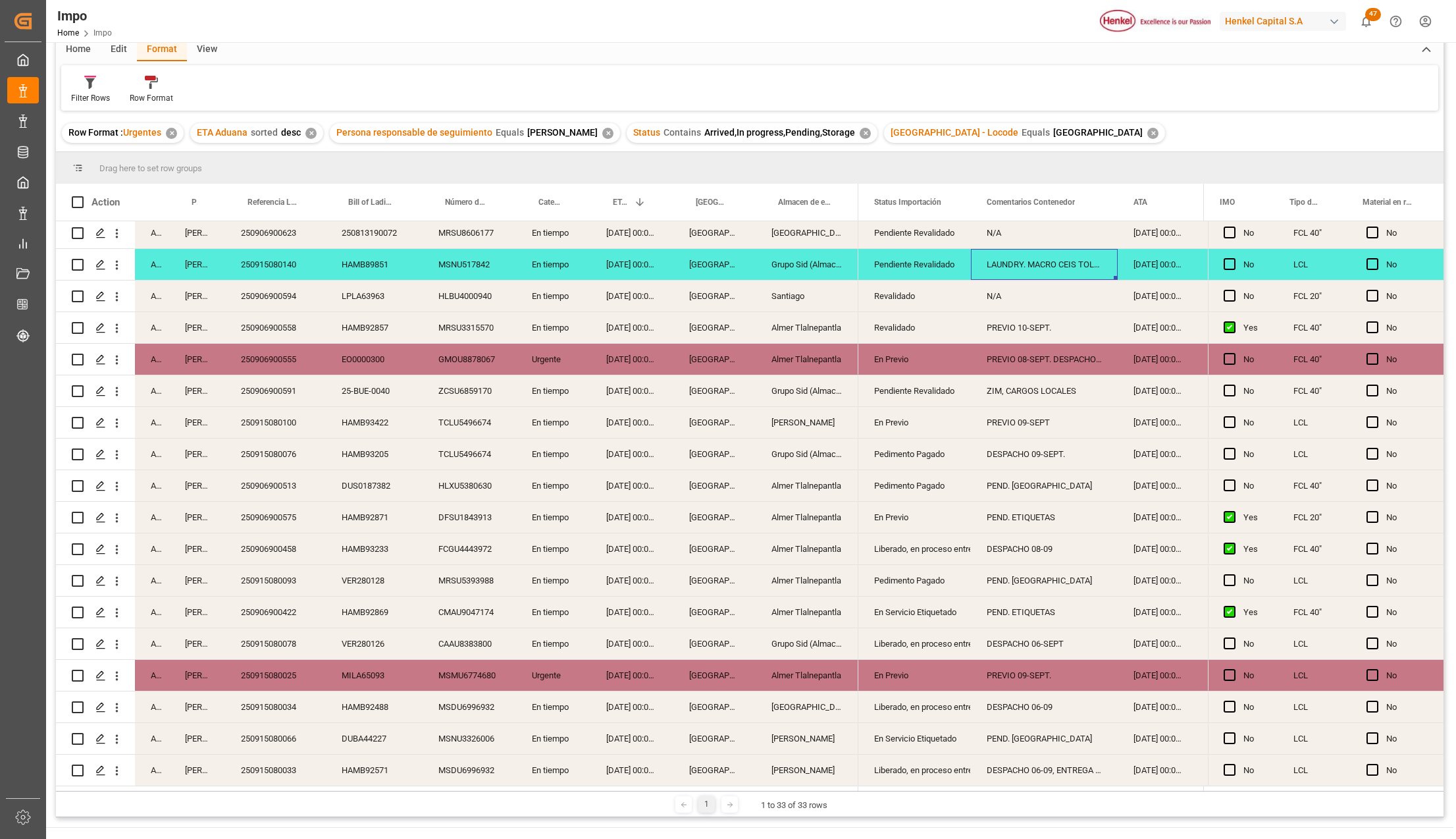
scroll to position [87, 0]
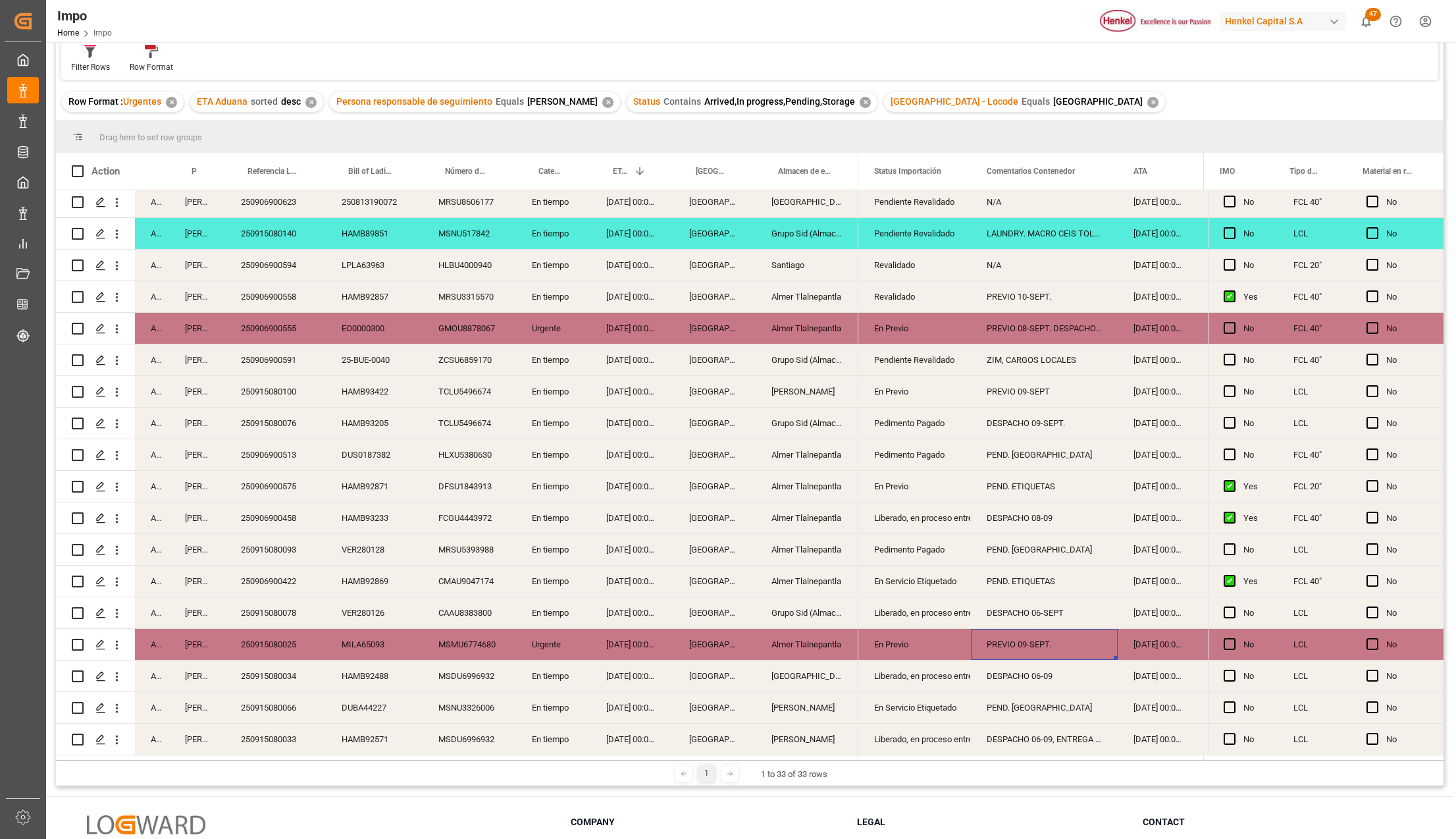
click at [1058, 641] on div "PREVIO 09-SEPT." at bounding box center [1044, 644] width 147 height 31
click at [1058, 641] on input "PREVIO 09-SEPT." at bounding box center [1044, 652] width 125 height 25
type input "PREVIO 09-SEPT. ENTREGA DIRECTA"
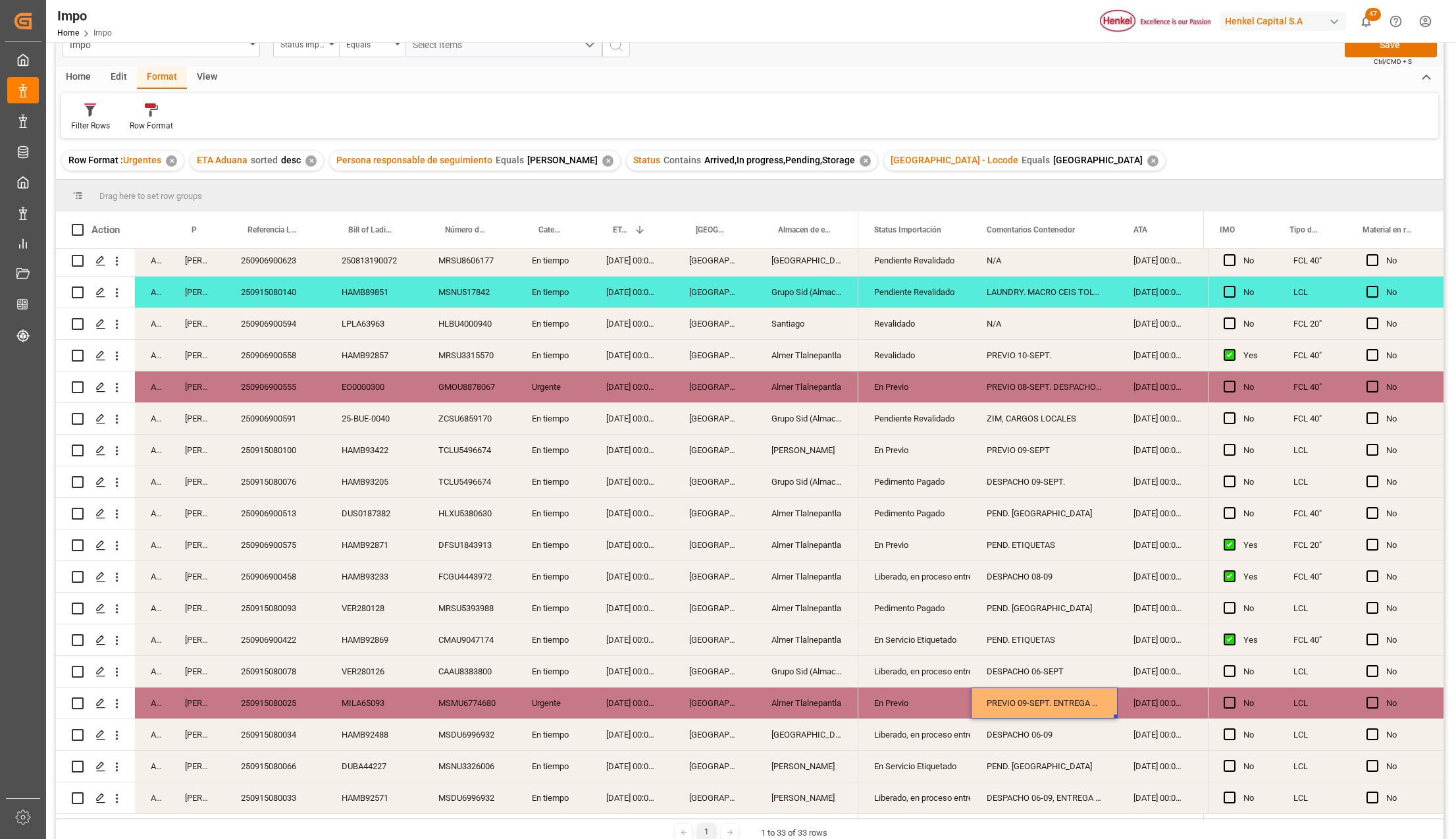
scroll to position [0, 0]
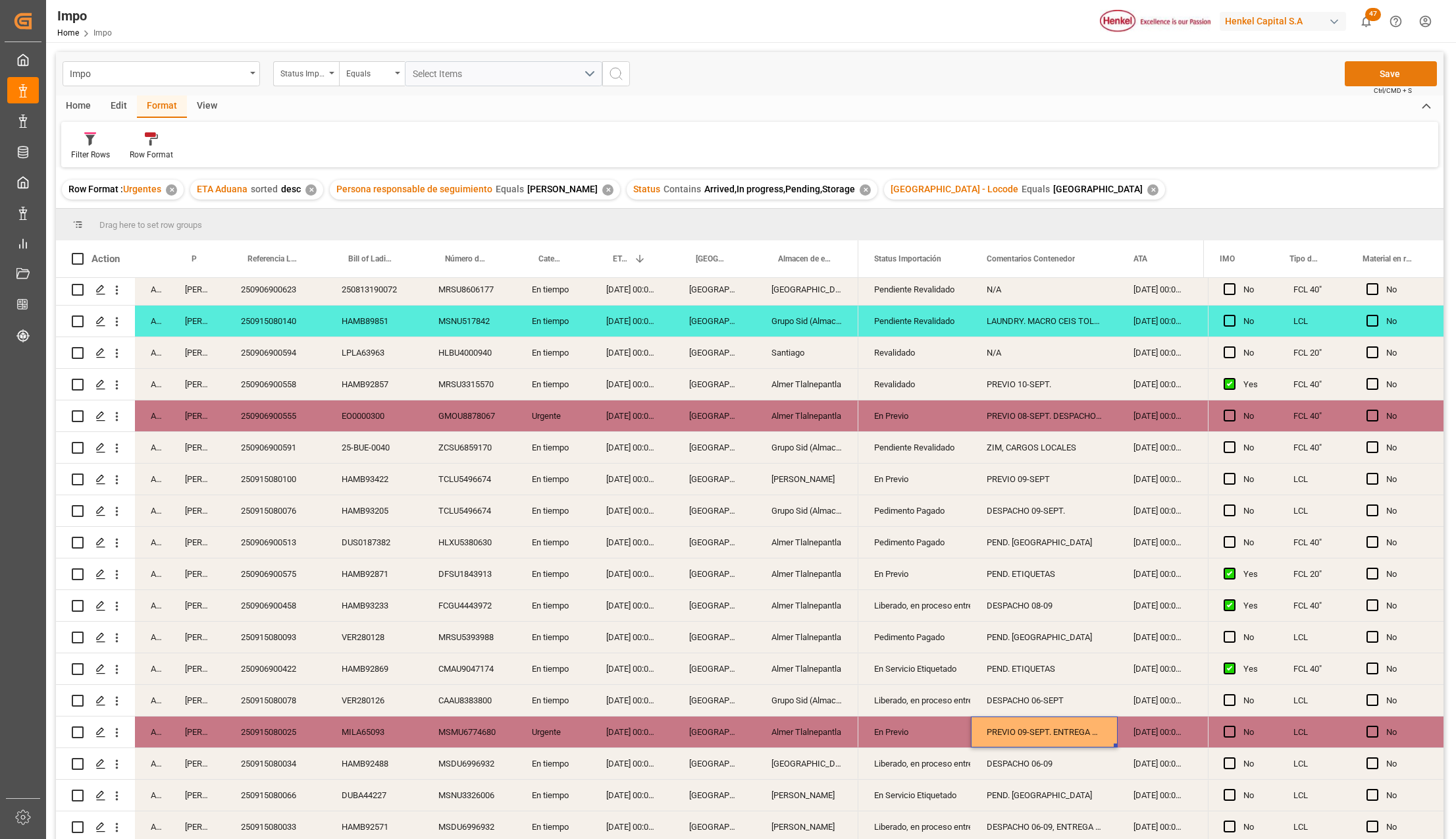
click at [1391, 71] on button "Save" at bounding box center [1391, 74] width 92 height 25
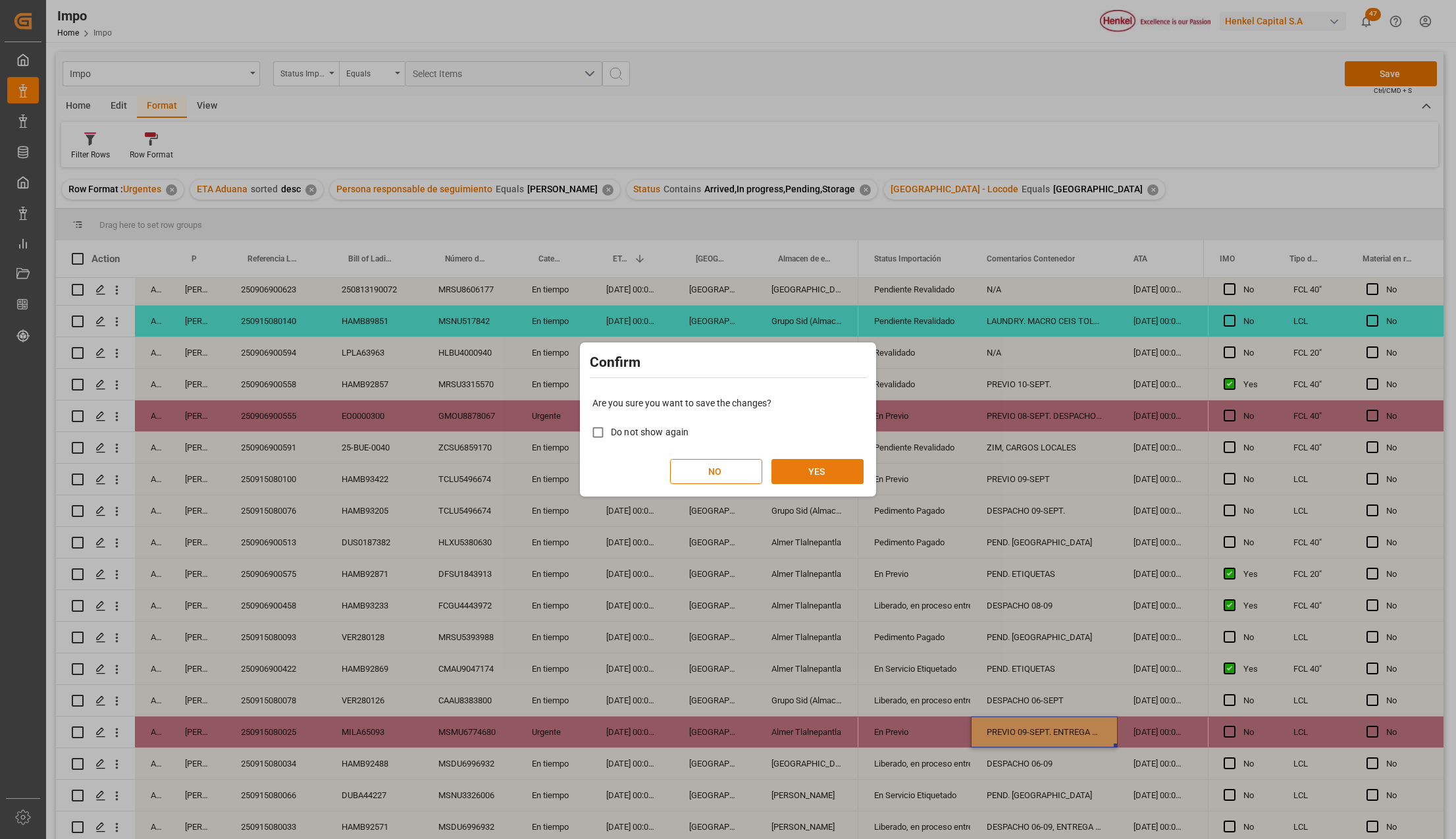
click at [824, 482] on button "YES" at bounding box center [818, 472] width 92 height 25
